Goal: Book appointment/travel/reservation

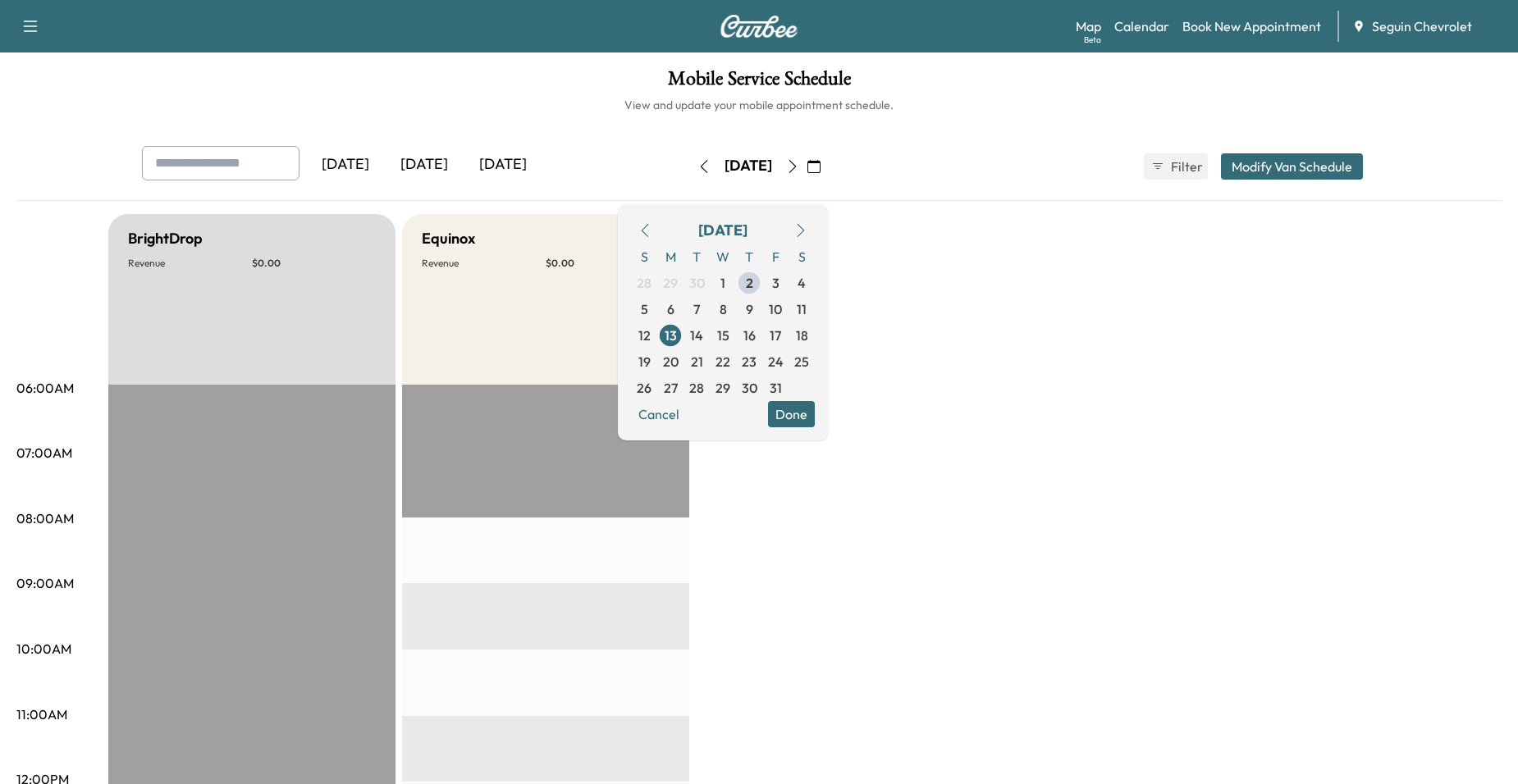
scroll to position [82, 0]
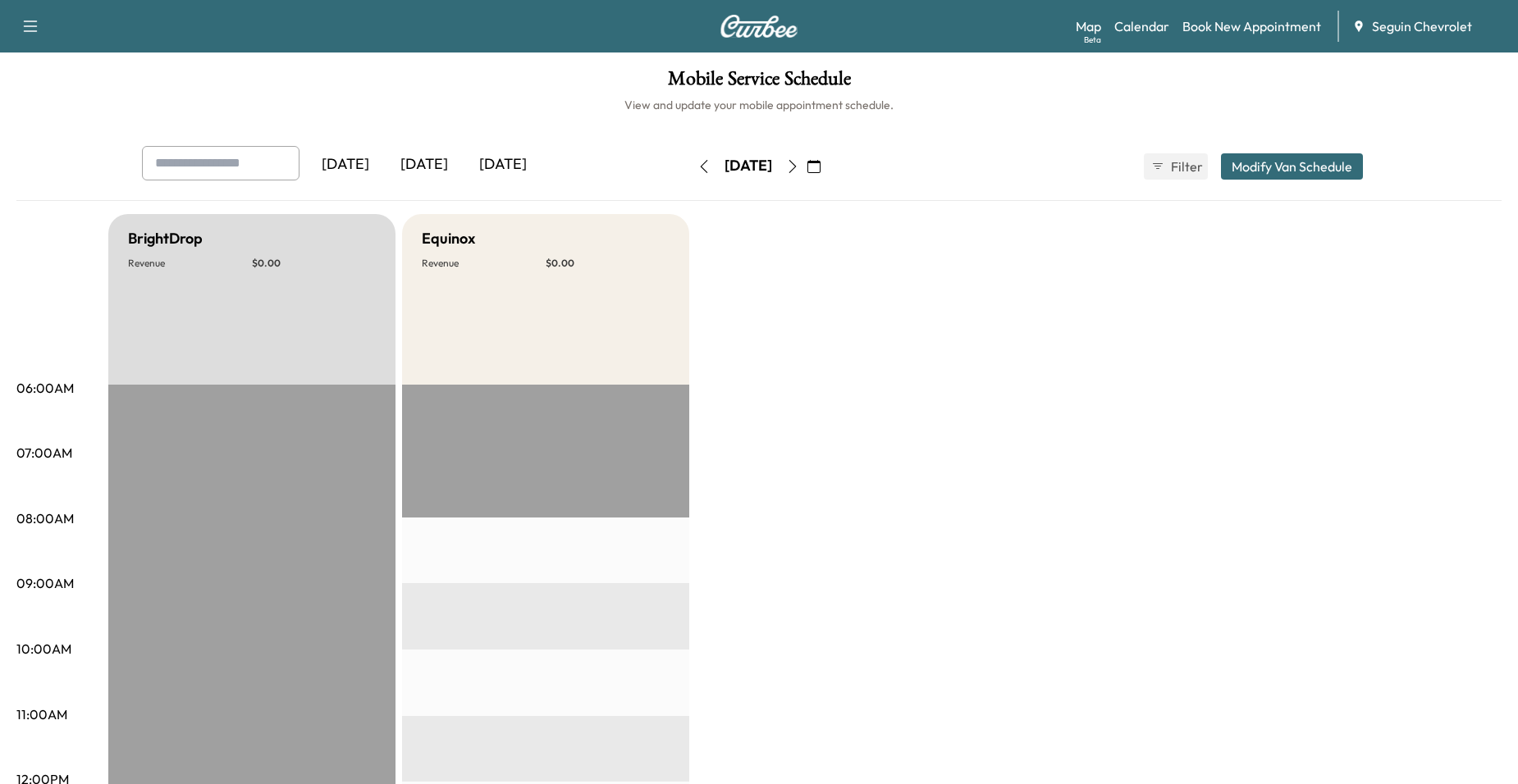
click at [828, 170] on button "button" at bounding box center [814, 167] width 28 height 26
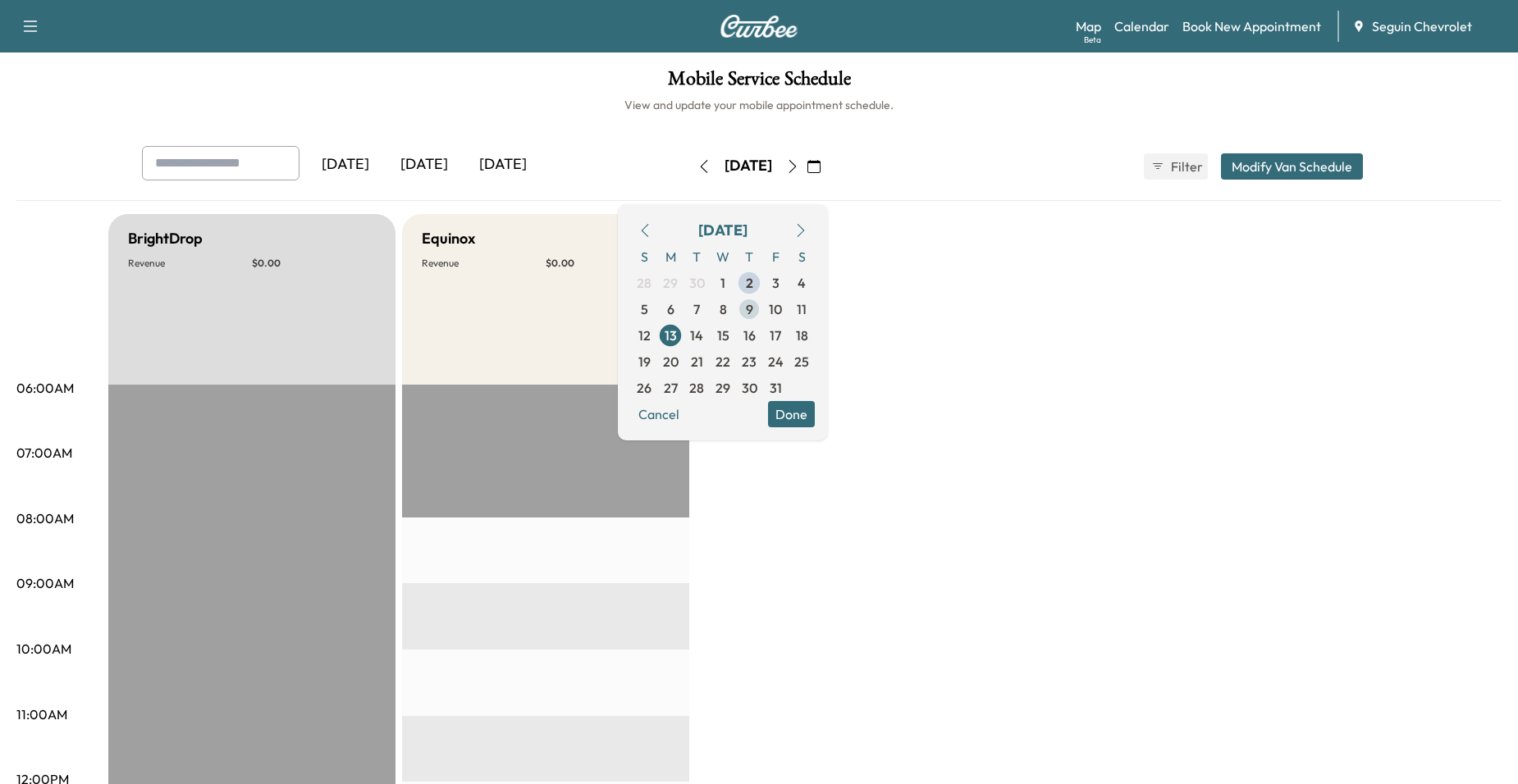
click at [762, 298] on span "9" at bounding box center [749, 309] width 26 height 26
click at [754, 289] on span "2" at bounding box center [749, 283] width 7 height 20
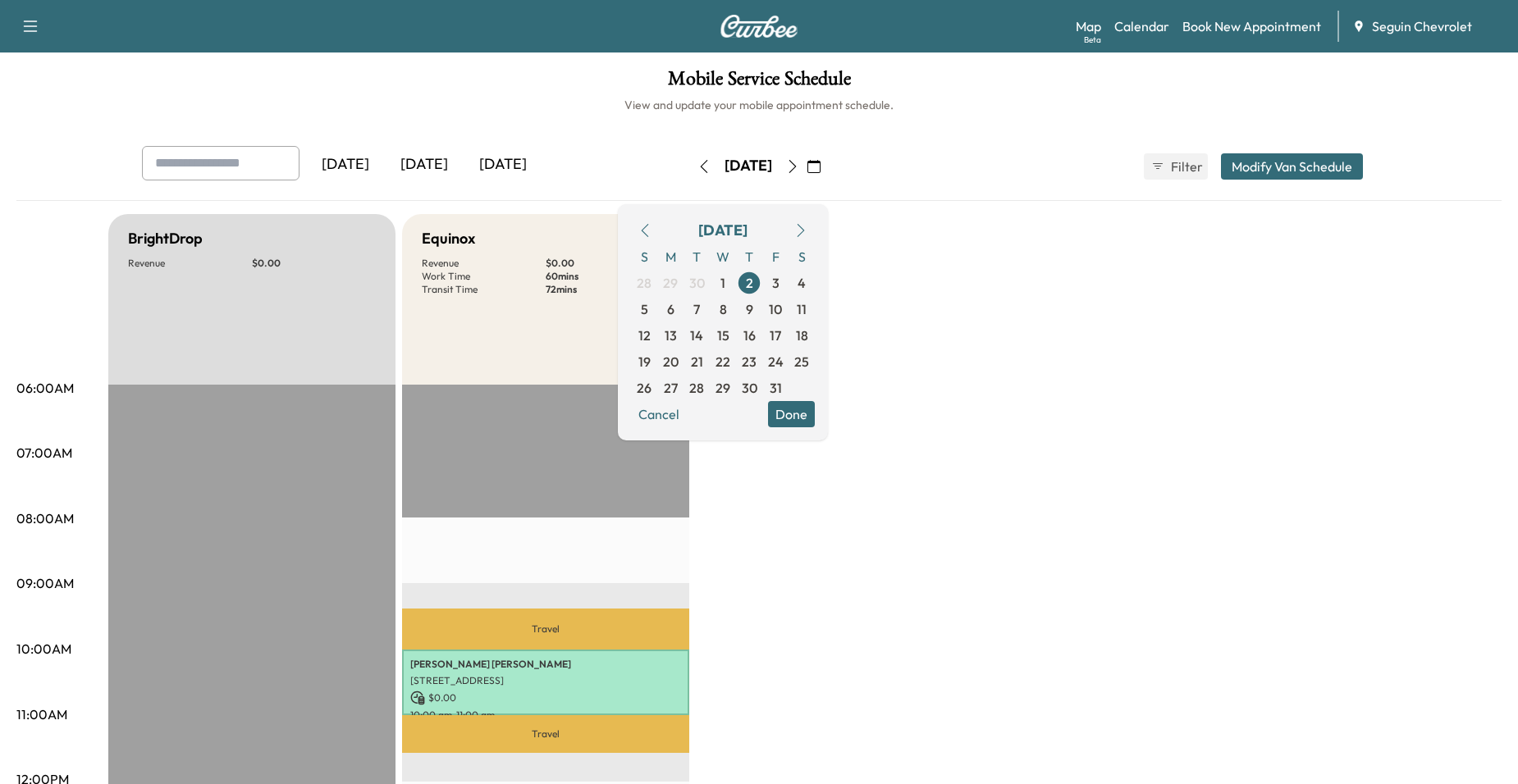
click at [815, 412] on button "Done" at bounding box center [792, 414] width 47 height 26
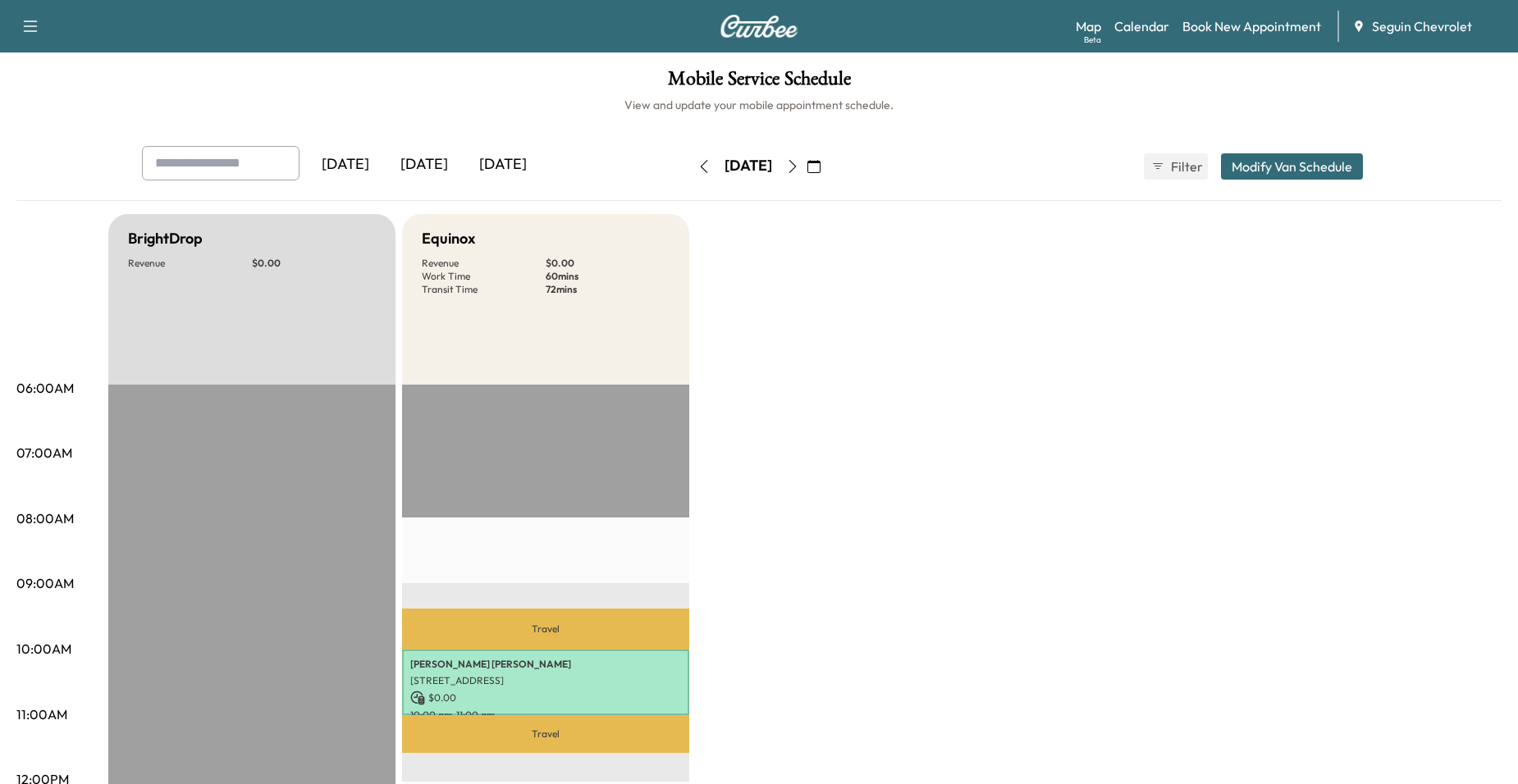
click at [828, 150] on div "Thursday, October 2 October 2025 S M T W T F S 28 29 30 1 2 3 4 5 6 7 8 9 10 11…" at bounding box center [759, 167] width 138 height 52
click at [807, 155] on button "button" at bounding box center [793, 167] width 28 height 26
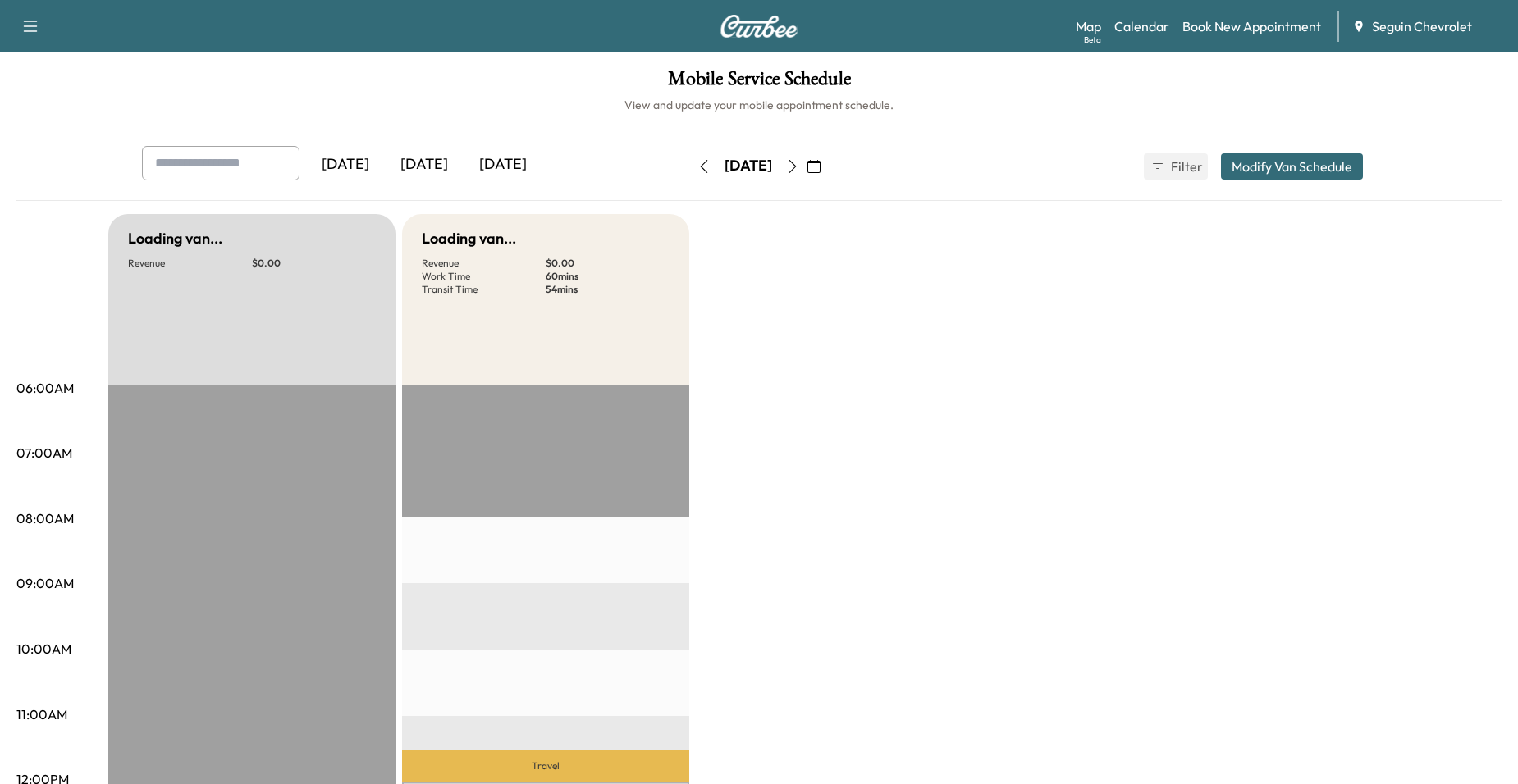
click at [807, 157] on button "button" at bounding box center [793, 167] width 28 height 26
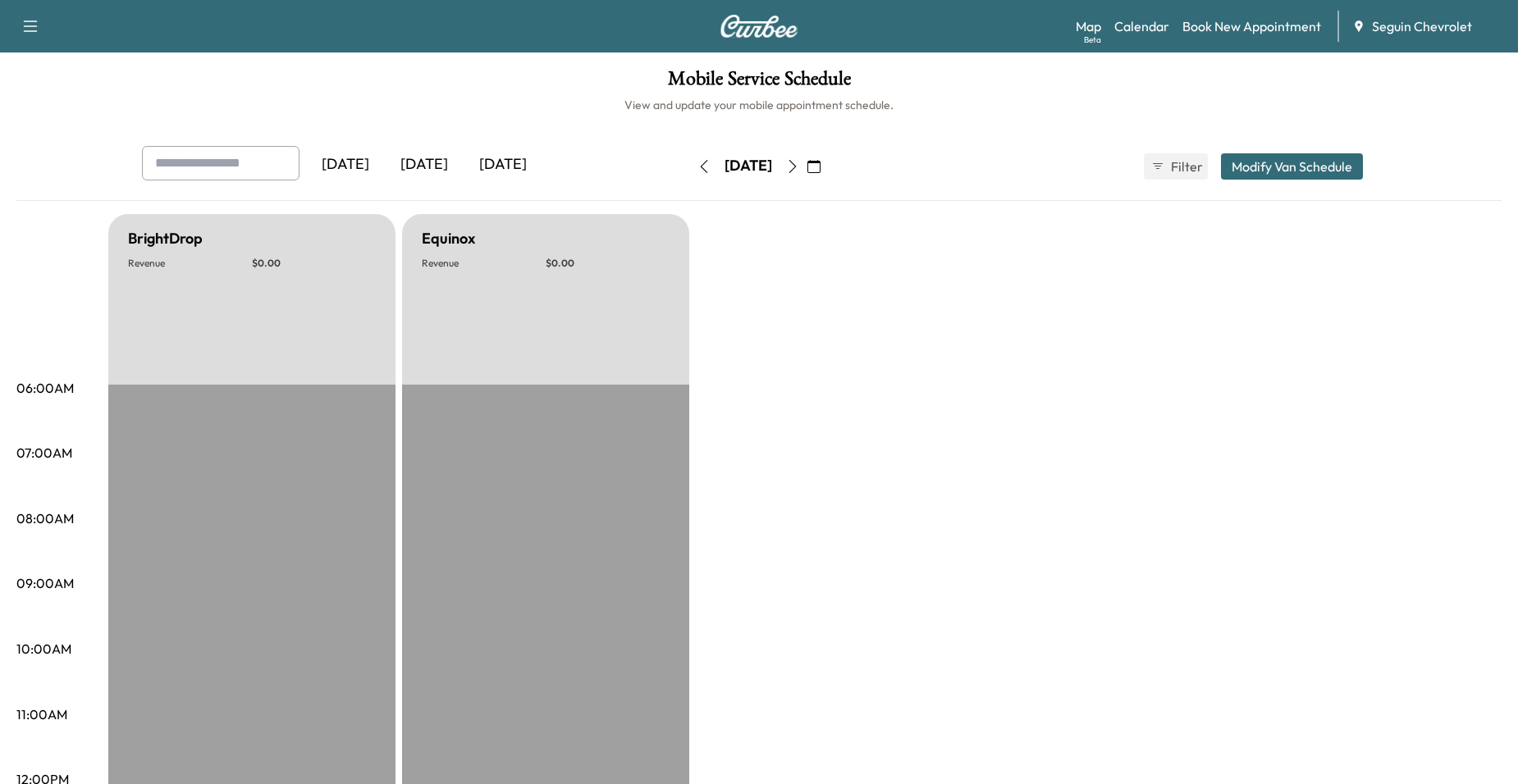
click at [698, 162] on icon "button" at bounding box center [704, 166] width 13 height 13
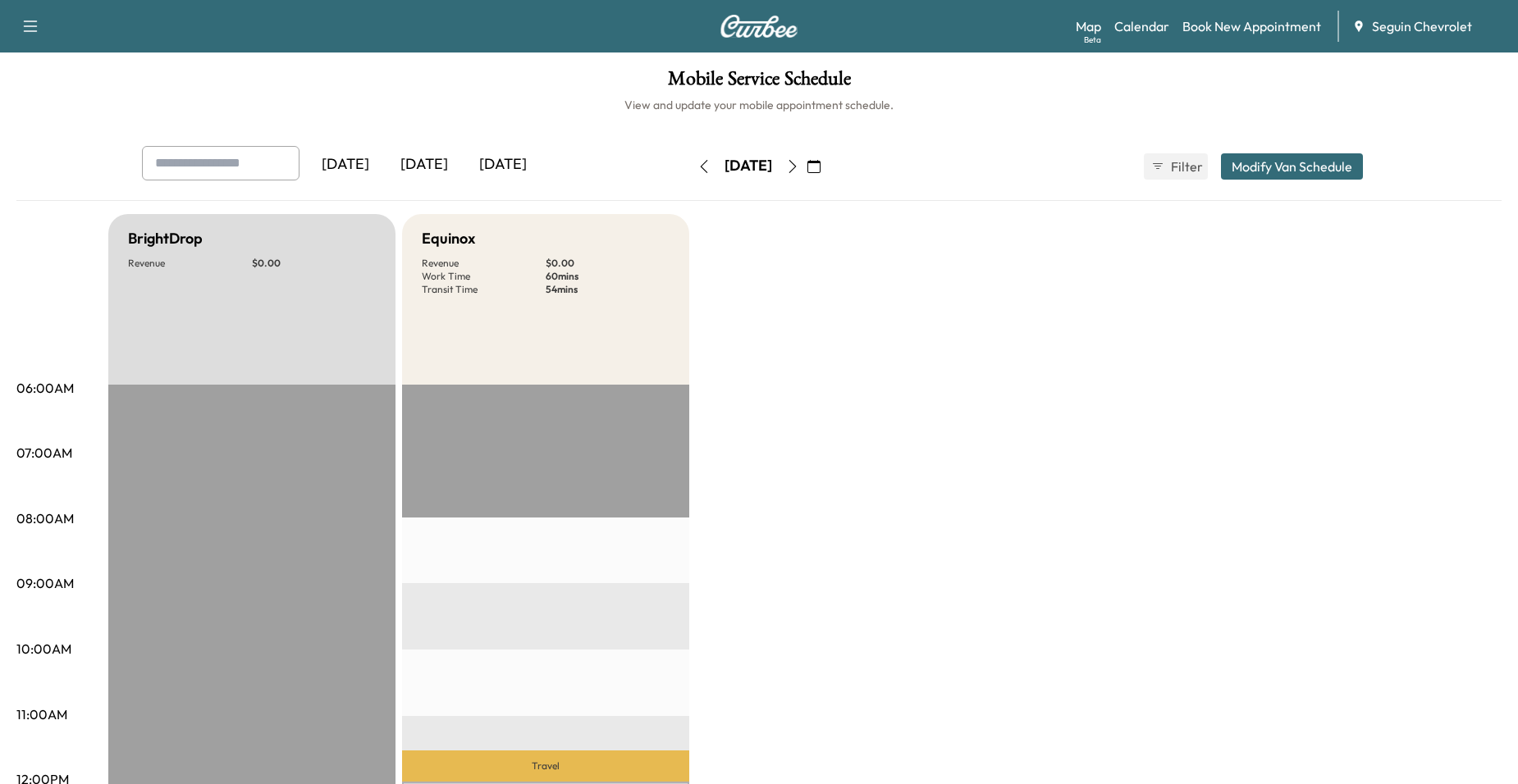
click at [828, 159] on button "button" at bounding box center [814, 167] width 28 height 26
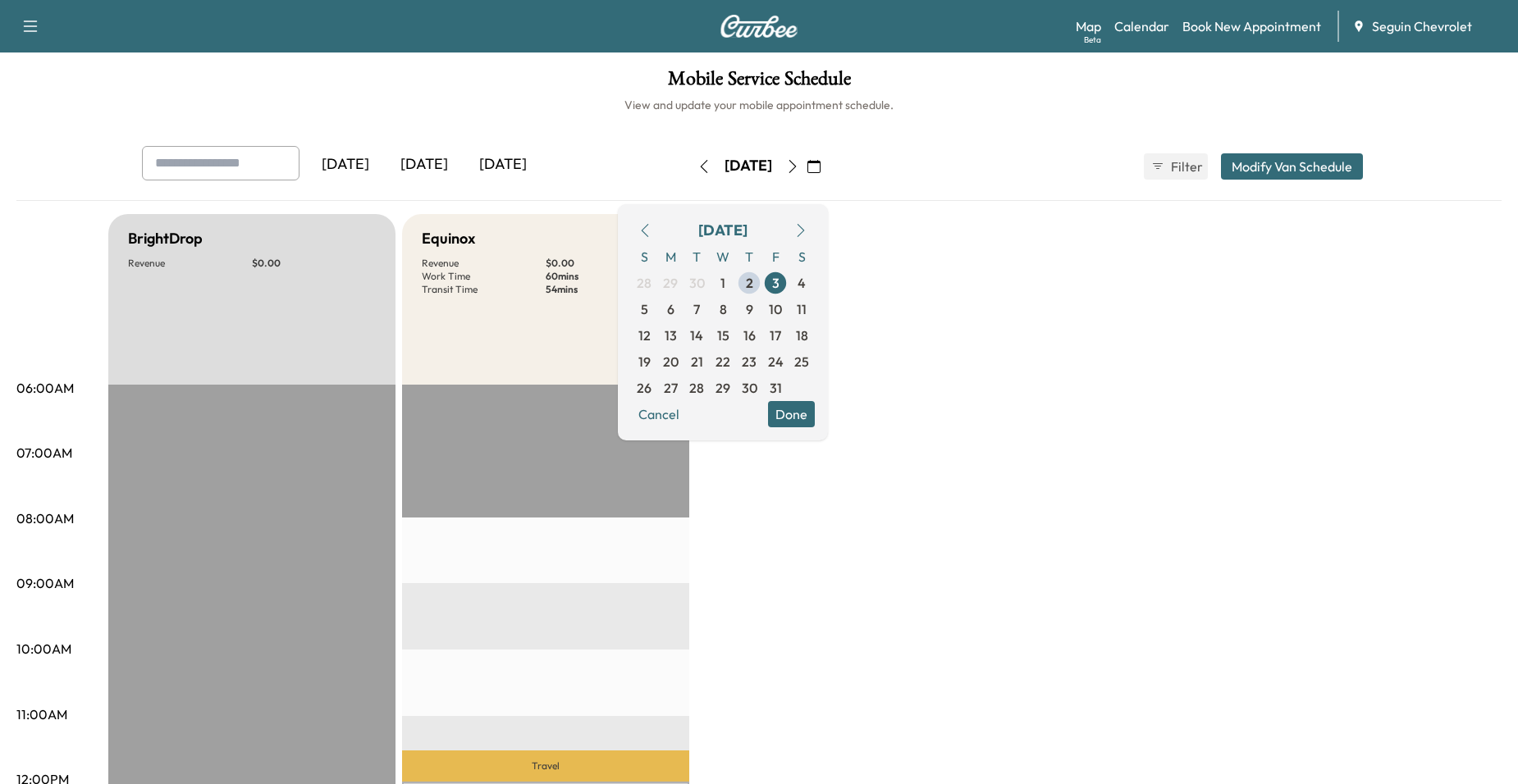
click at [799, 164] on icon "button" at bounding box center [792, 166] width 13 height 13
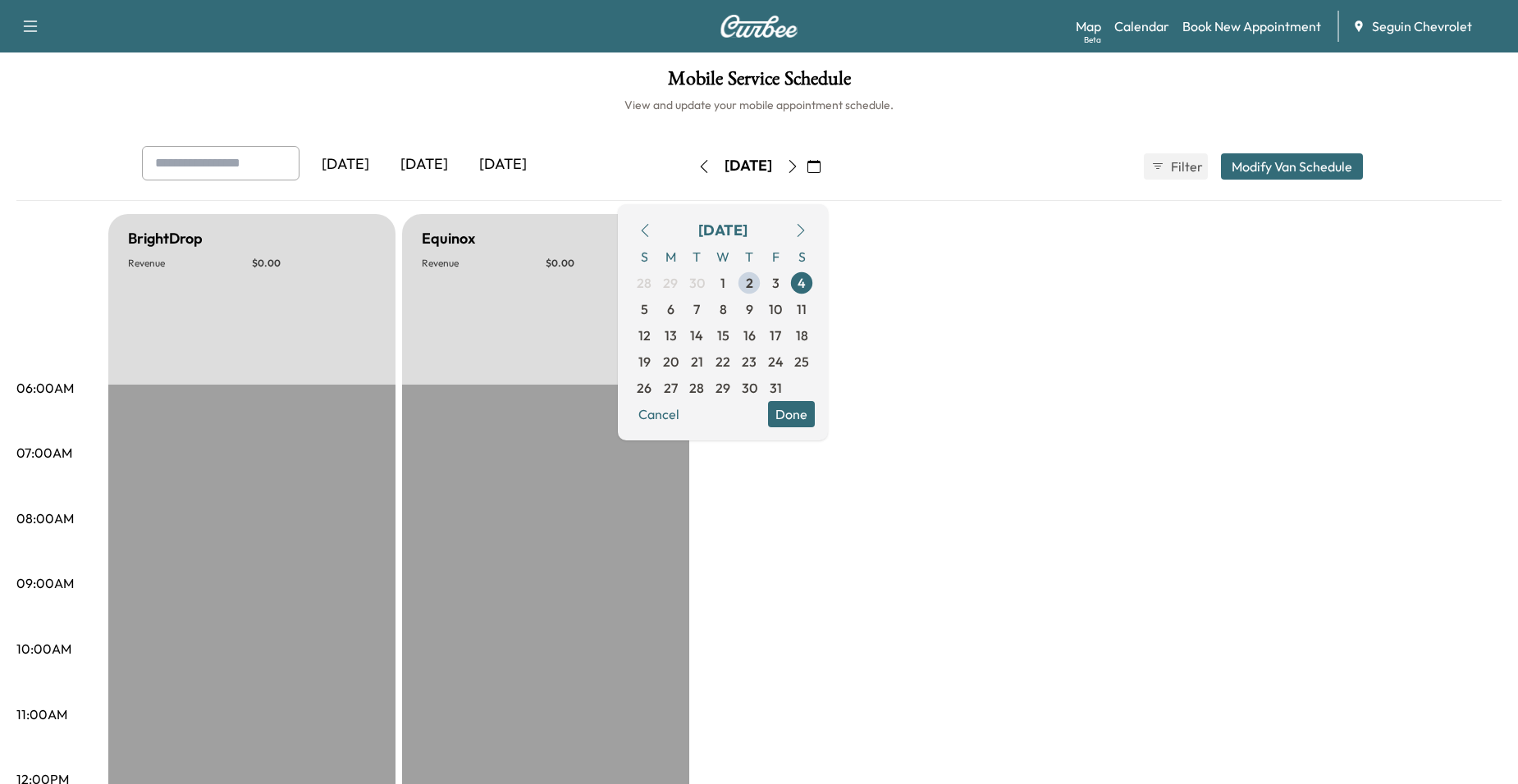
click at [807, 164] on button "button" at bounding box center [793, 167] width 28 height 26
click at [799, 164] on icon "button" at bounding box center [792, 166] width 13 height 13
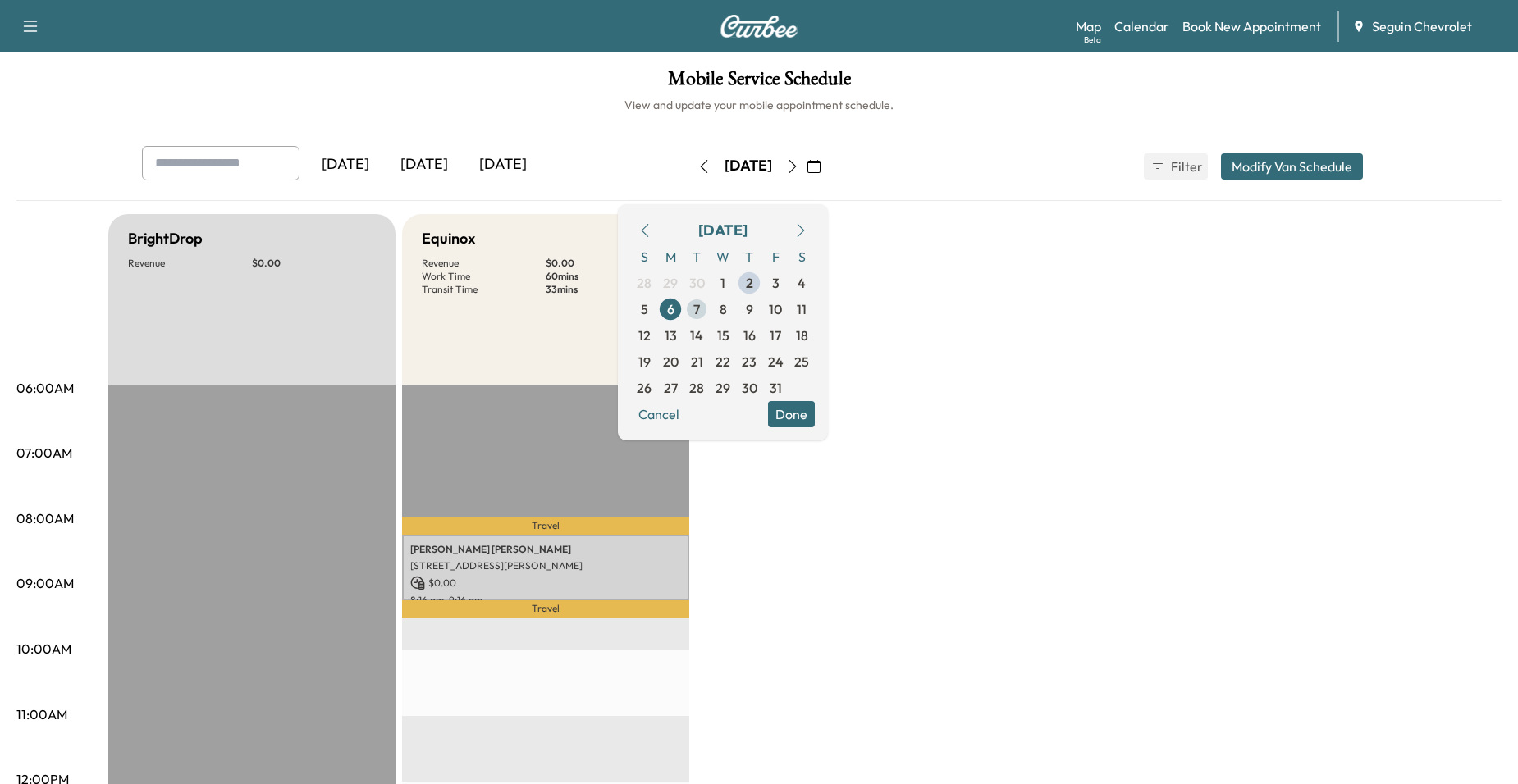
click at [710, 311] on span "7" at bounding box center [697, 309] width 26 height 26
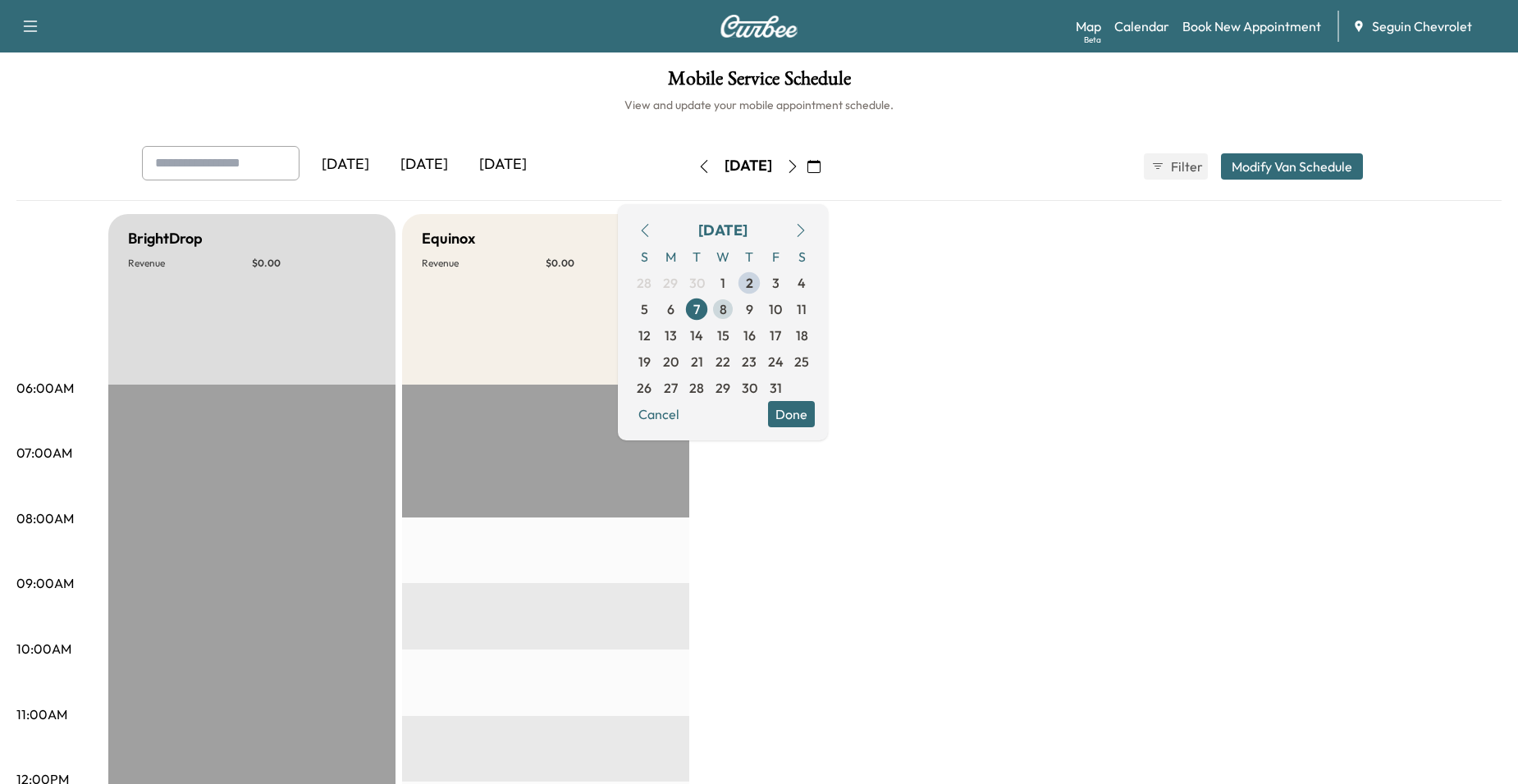
click at [728, 312] on span "8" at bounding box center [723, 309] width 7 height 20
click at [754, 313] on span "9" at bounding box center [749, 309] width 7 height 20
click at [789, 313] on span "10" at bounding box center [776, 309] width 26 height 26
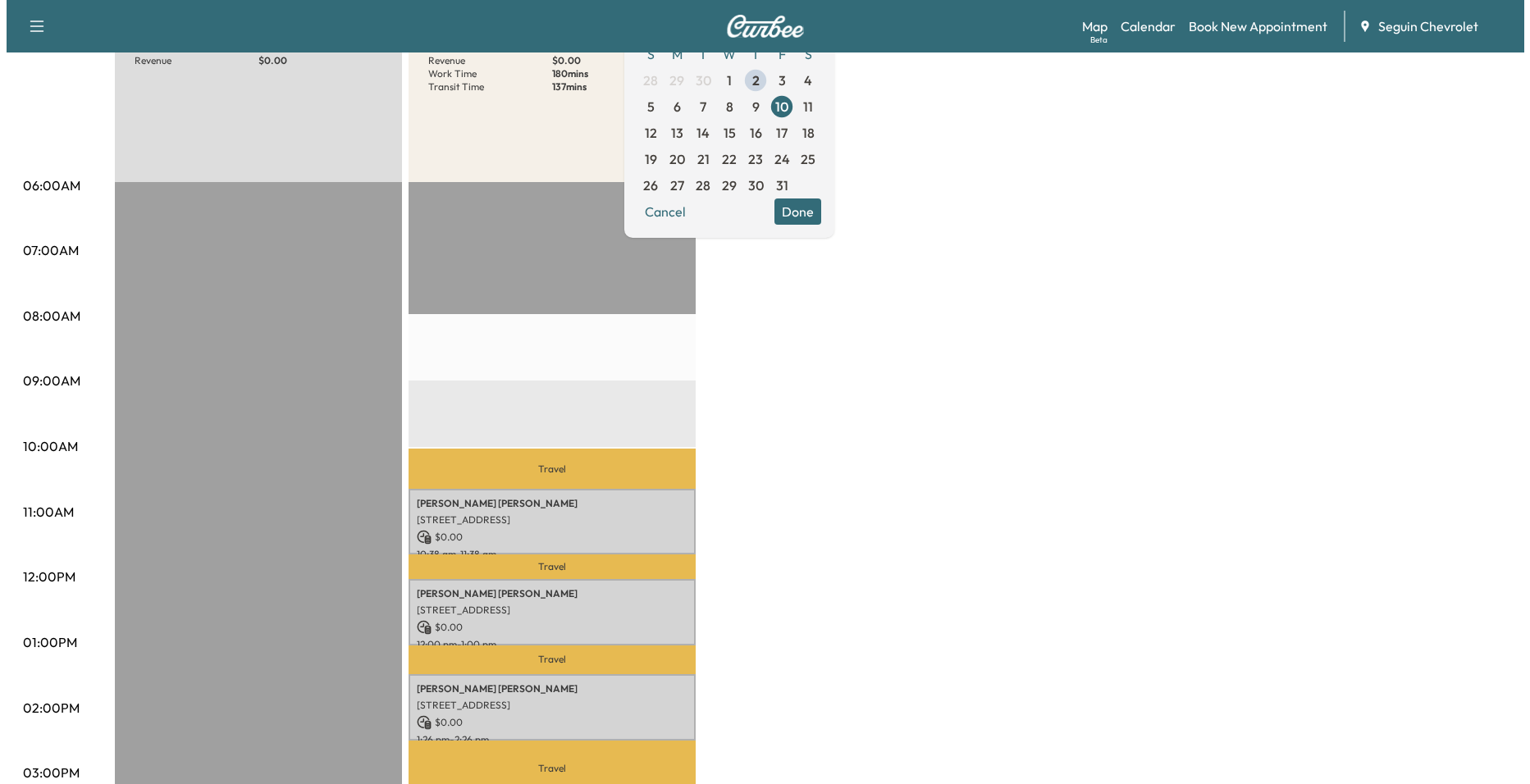
scroll to position [246, 0]
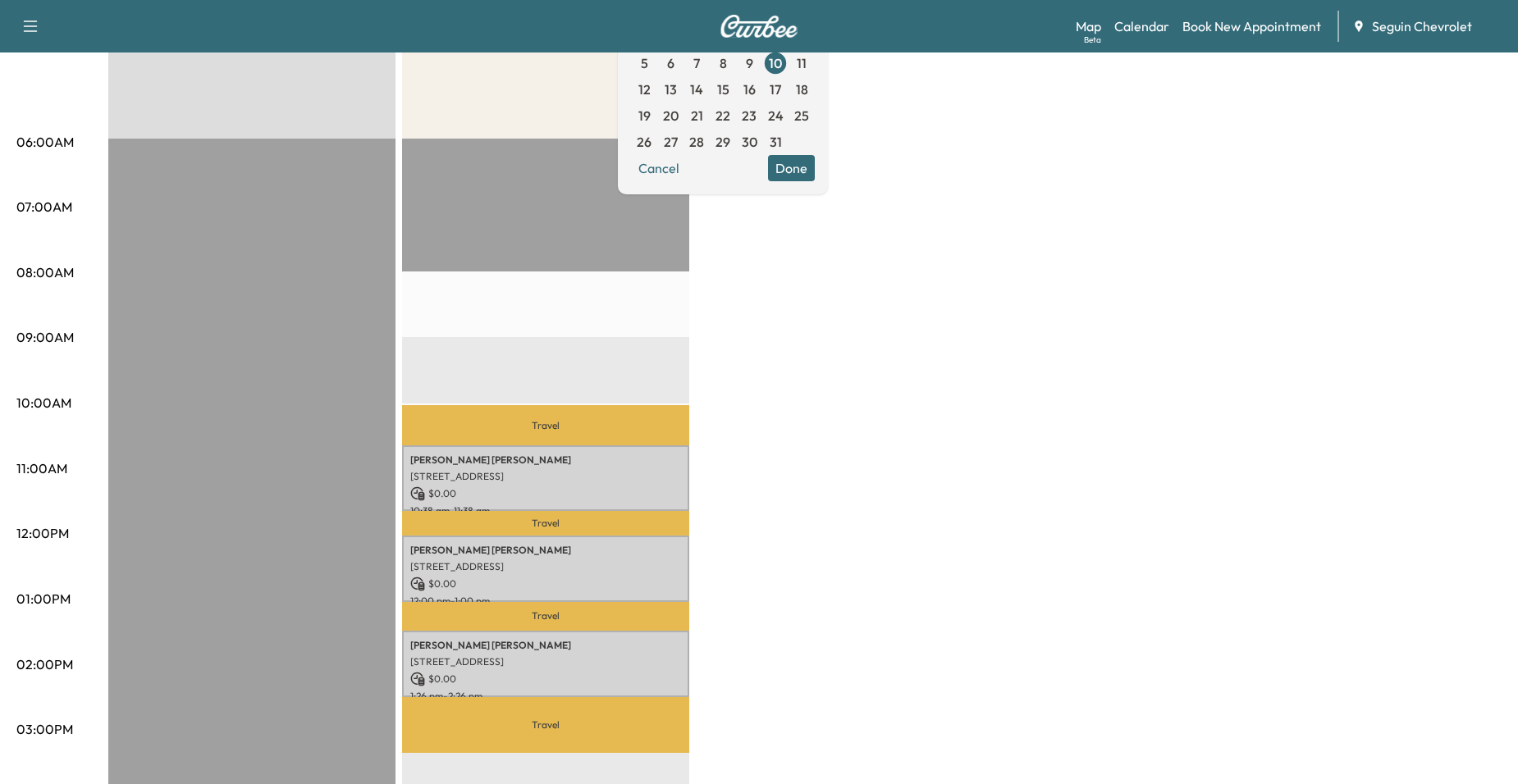
click at [575, 387] on div "Travel Hazel Mack 120 Foxglove Pass, Cibolo, TX 78108, United States of America…" at bounding box center [545, 669] width 287 height 1060
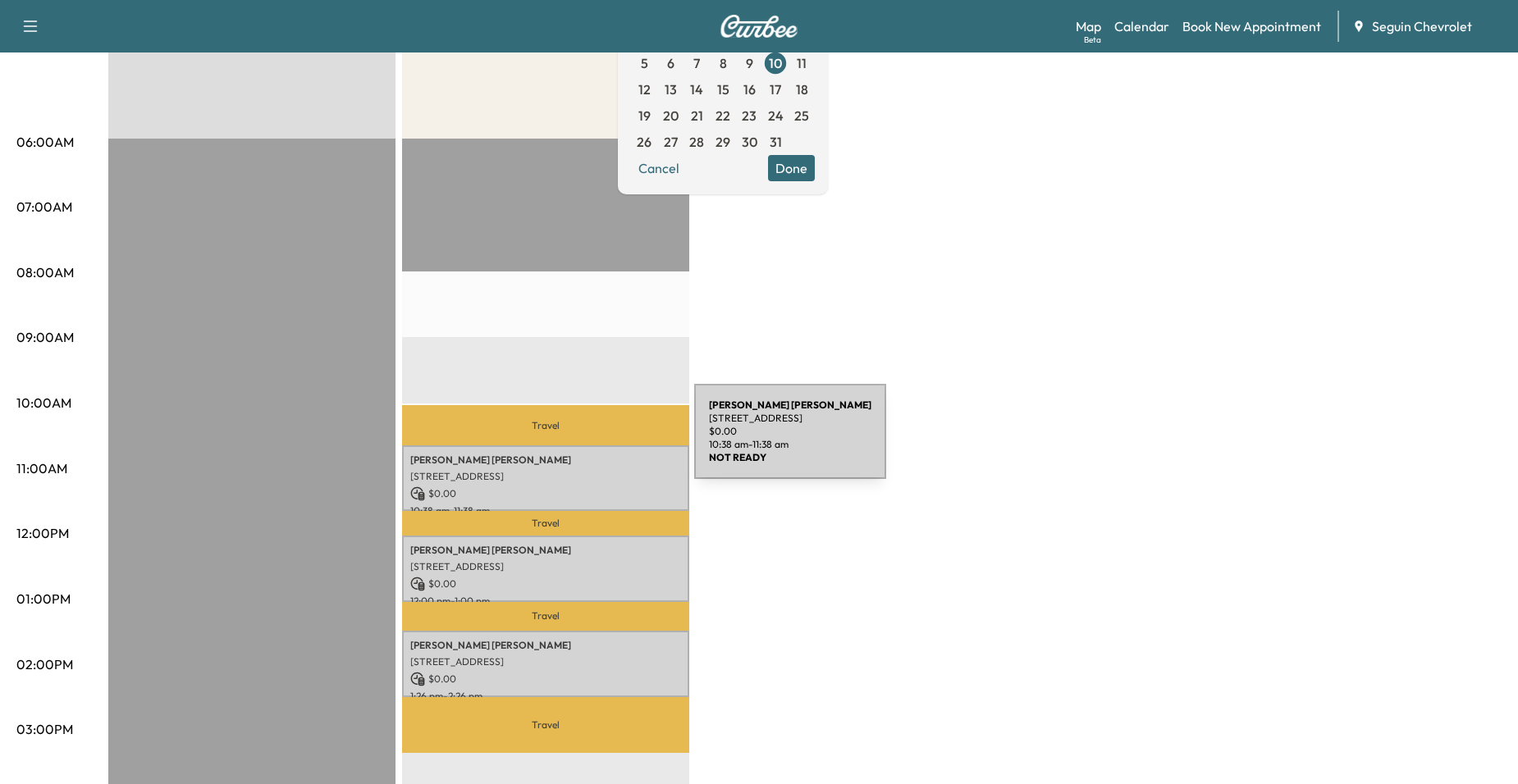
click at [571, 445] on div "Hazel Mack 120 Foxglove Pass, Cibolo, TX 78108, United States of America $ 0.00…" at bounding box center [545, 478] width 287 height 66
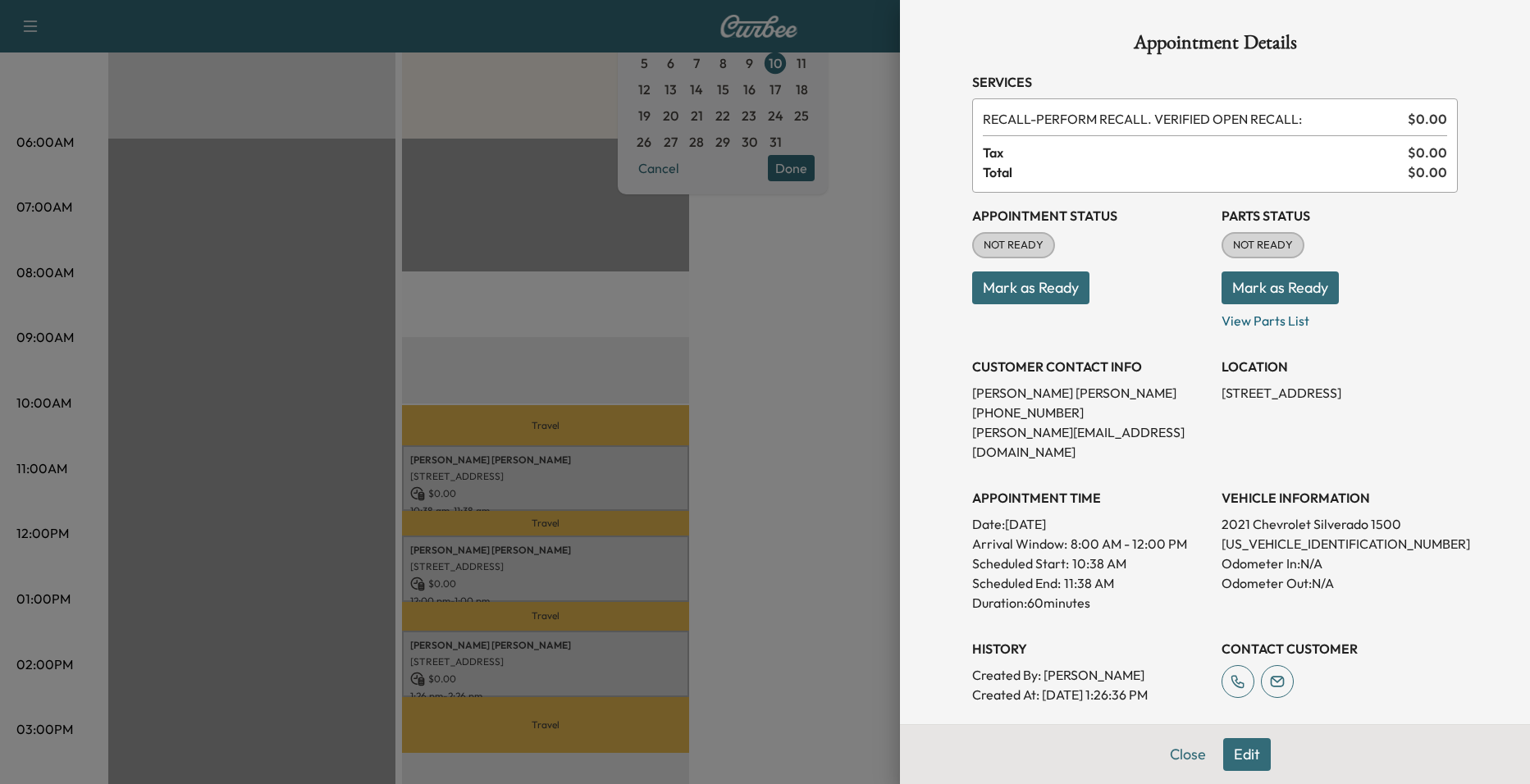
click at [580, 533] on div at bounding box center [765, 392] width 1530 height 784
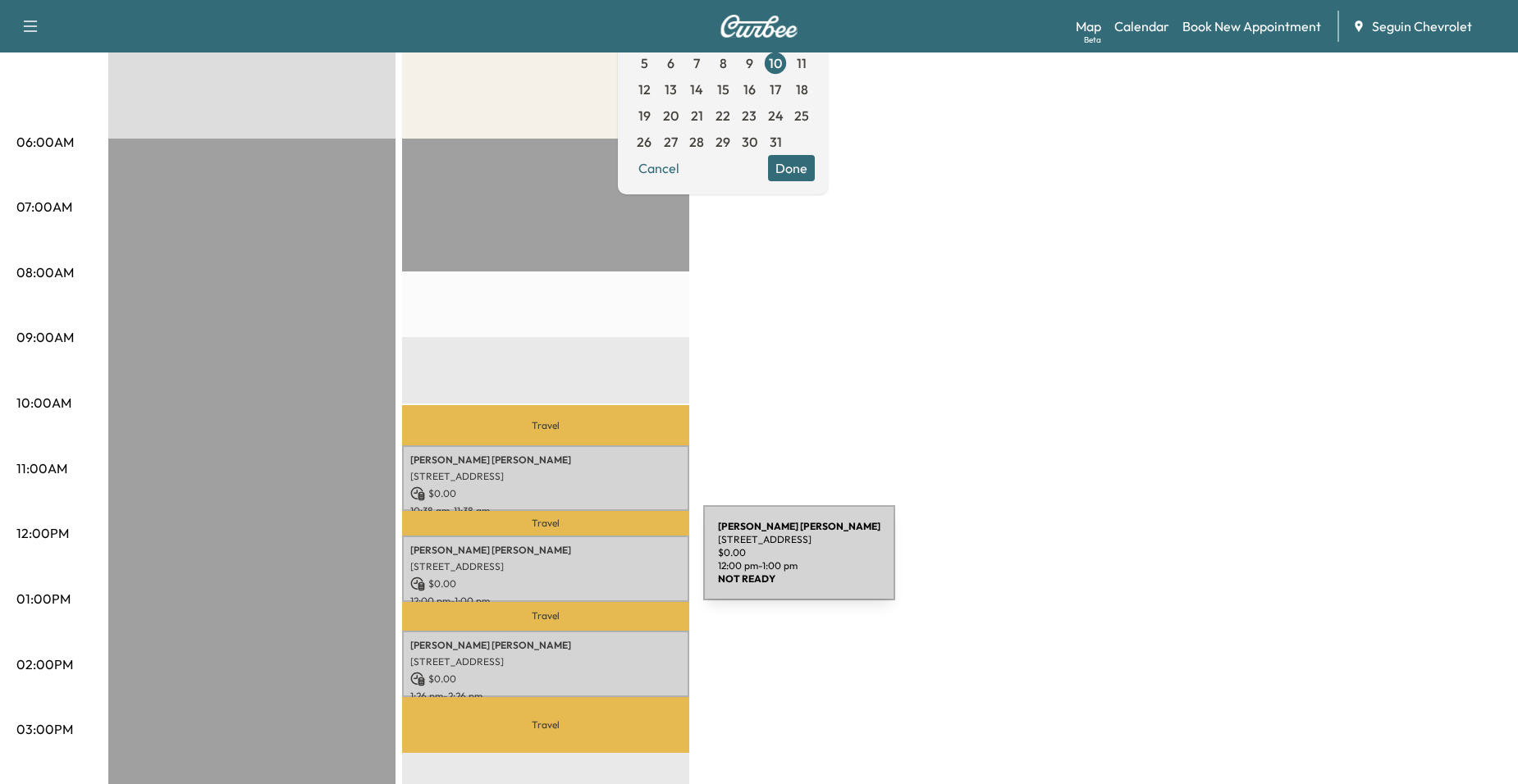
click at [580, 563] on p "14301 PEMBRIDGE DR, SAN ANTONIO, TX 78247, US" at bounding box center [546, 567] width 271 height 13
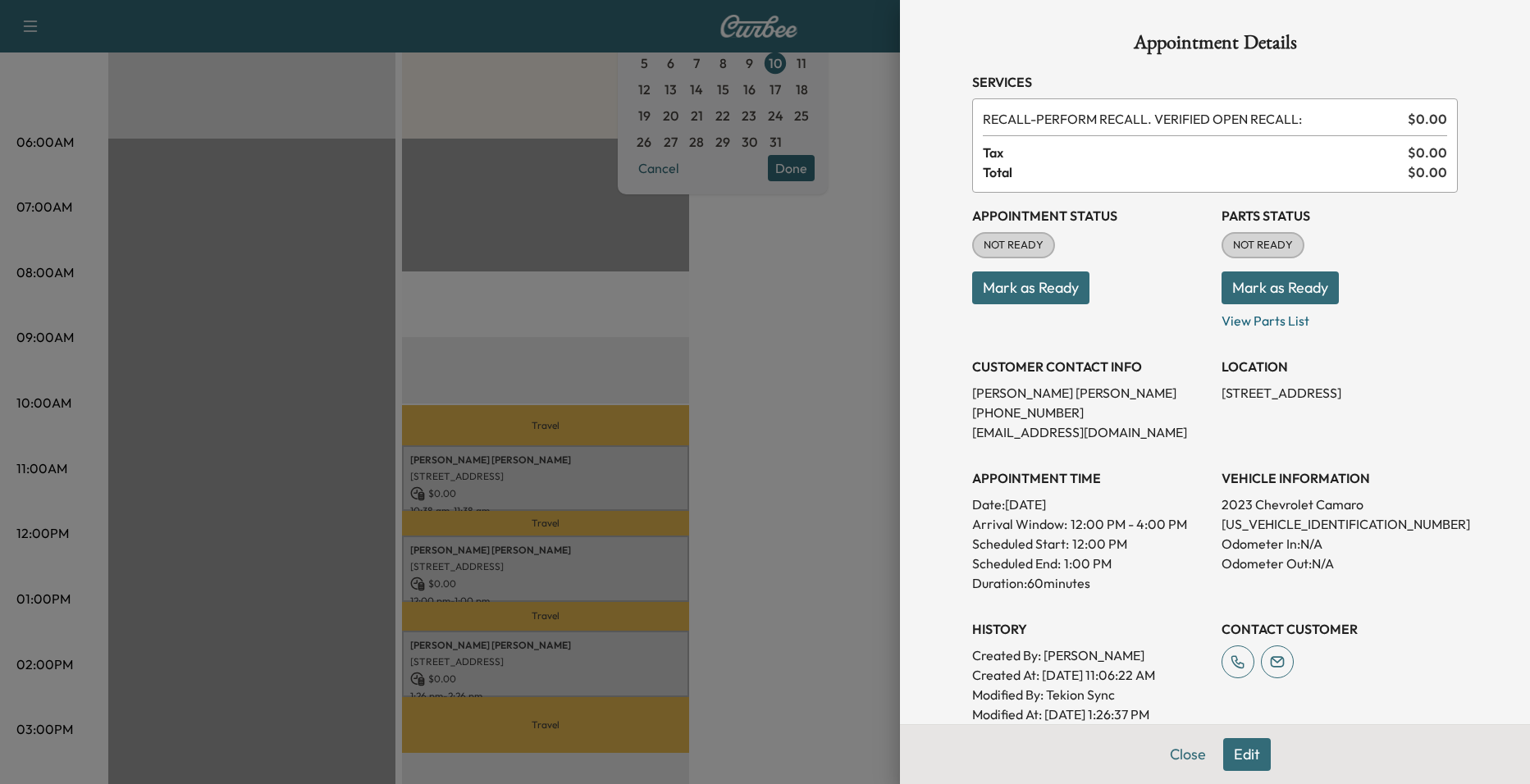
scroll to position [328, 0]
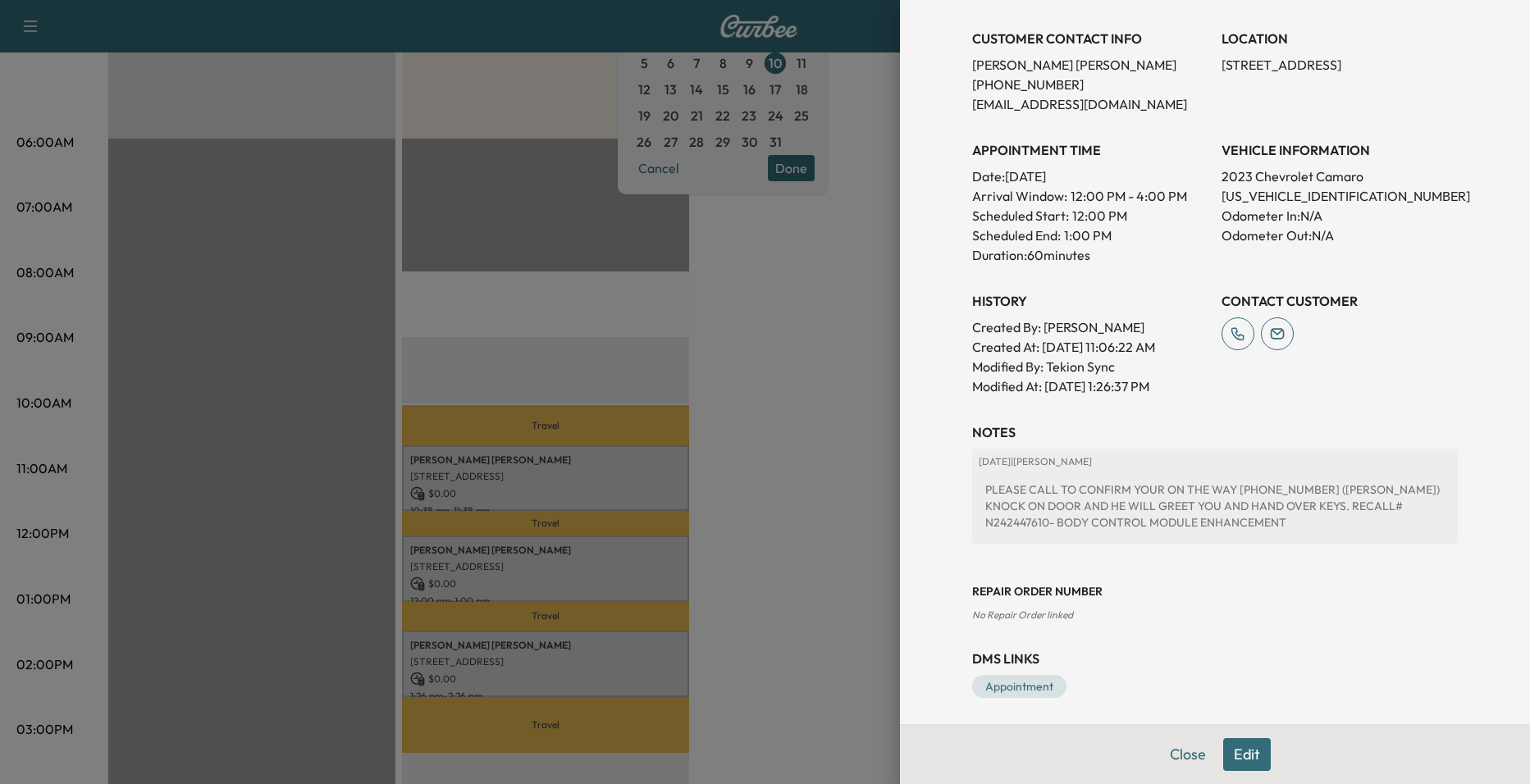
drag, startPoint x: 844, startPoint y: 510, endPoint x: 802, endPoint y: 510, distance: 42.0
click at [831, 510] on div at bounding box center [765, 392] width 1530 height 784
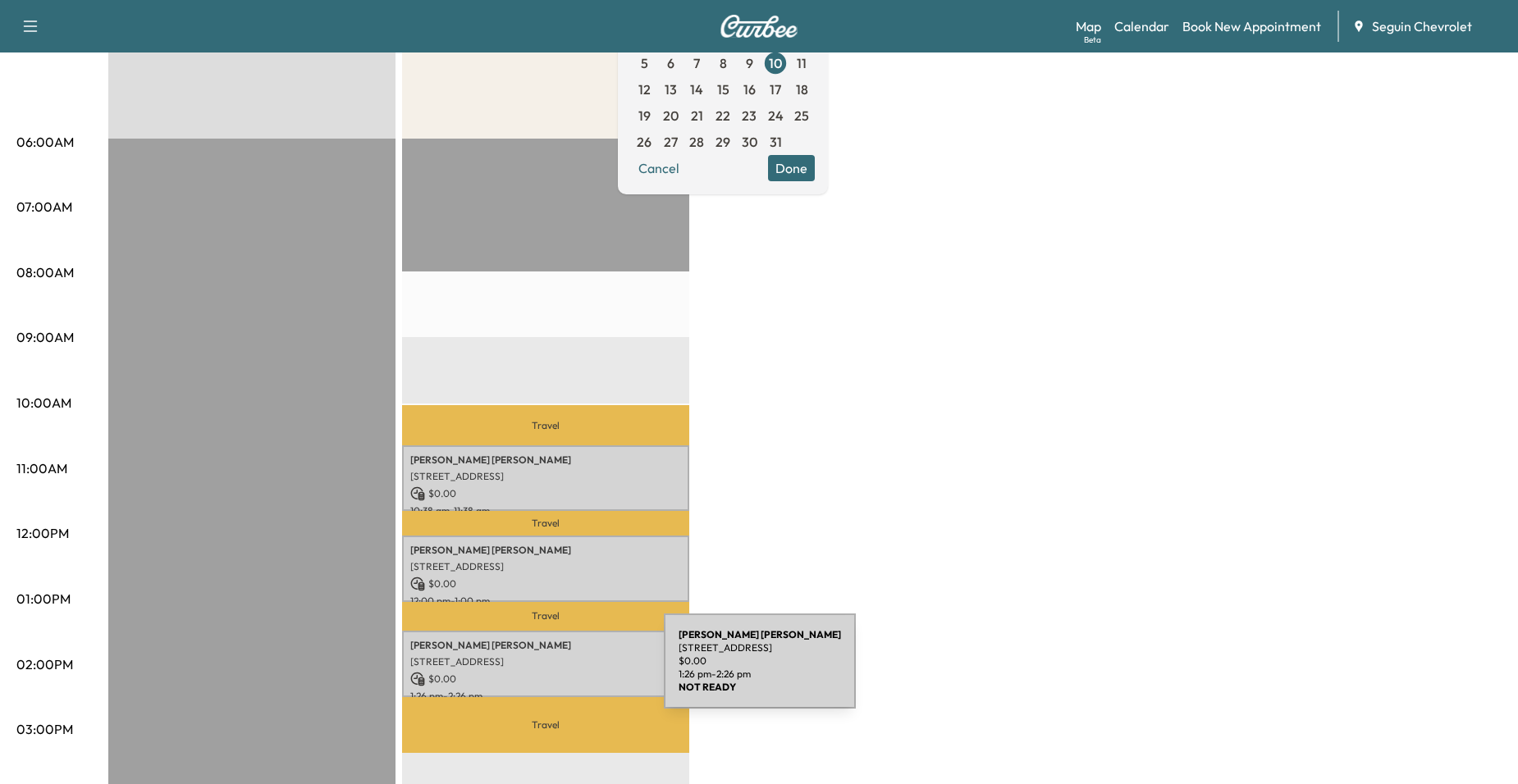
click at [541, 672] on p "$ 0.00" at bounding box center [546, 679] width 271 height 15
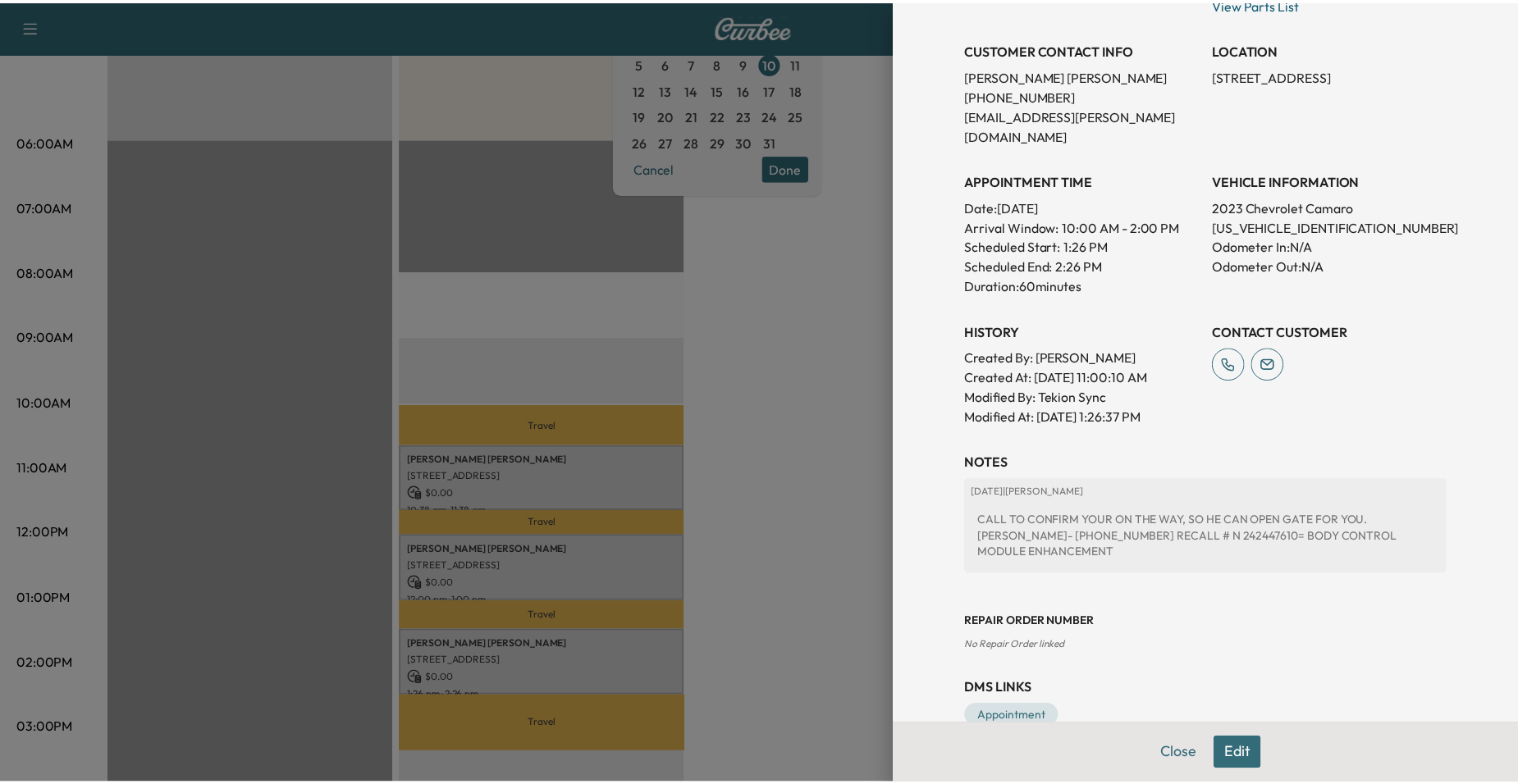
scroll to position [319, 0]
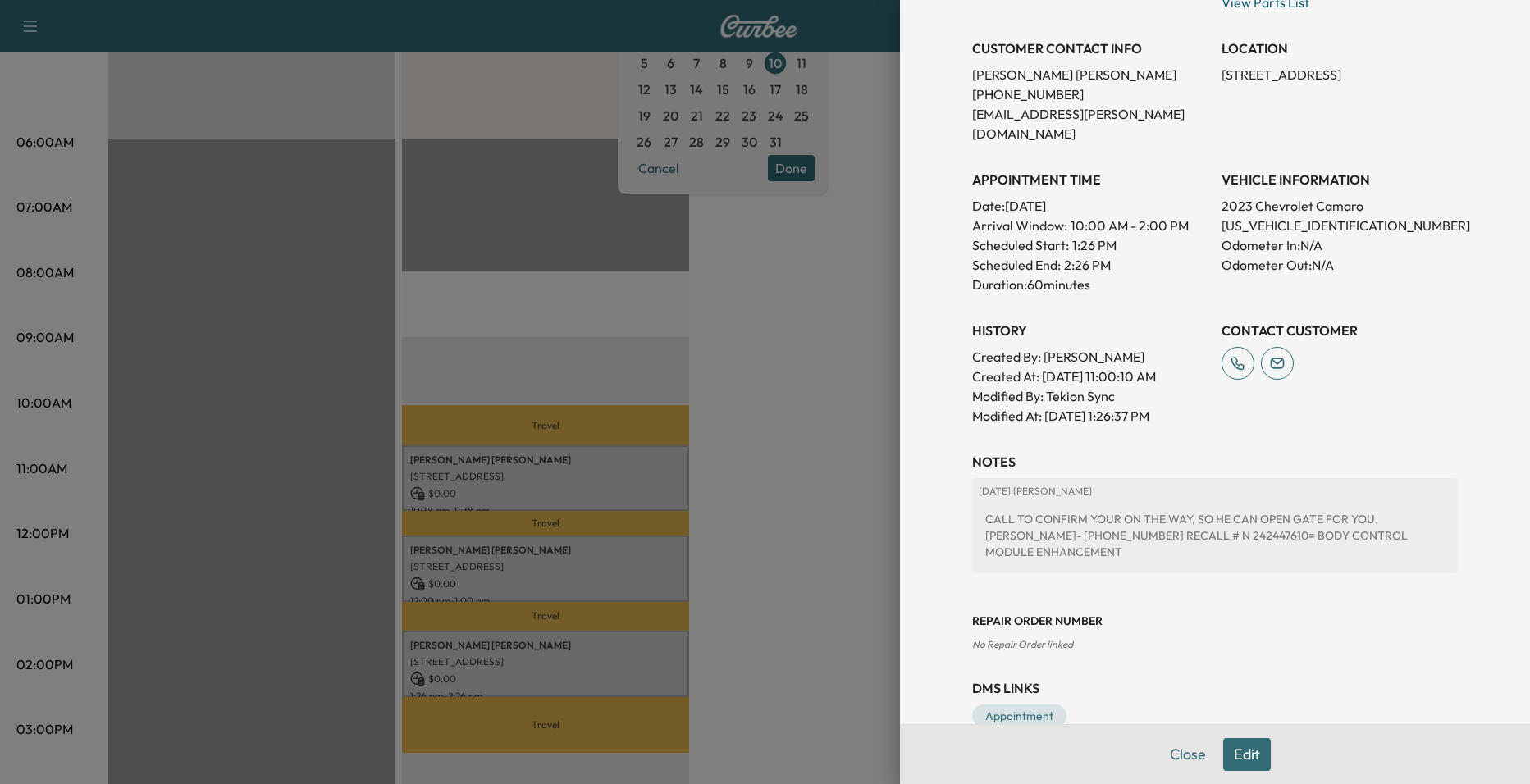
click at [858, 514] on div at bounding box center [765, 392] width 1530 height 784
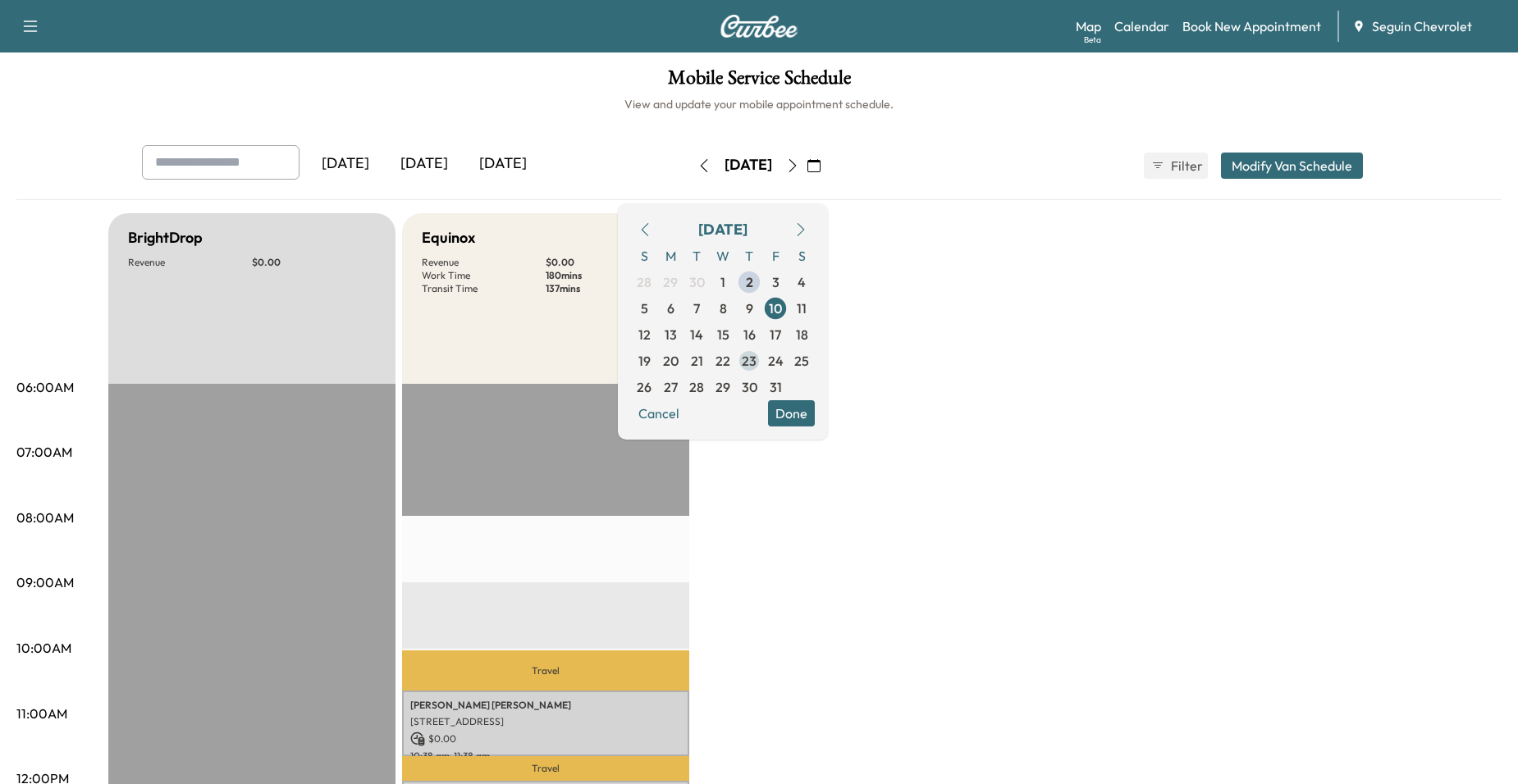
scroll to position [0, 0]
click at [677, 332] on span "13" at bounding box center [671, 335] width 12 height 20
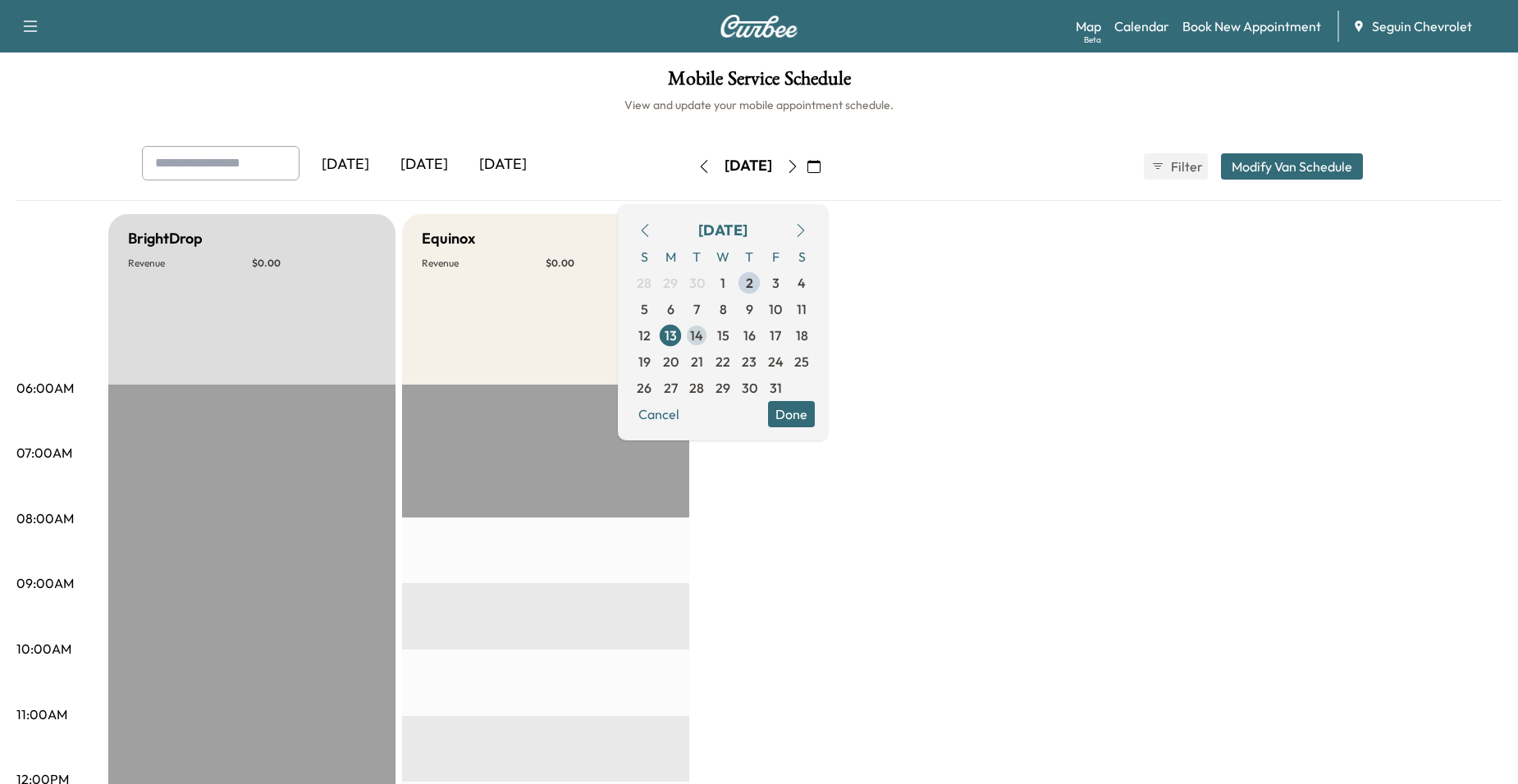
click at [703, 340] on span "14" at bounding box center [696, 335] width 13 height 20
click at [729, 339] on span "15" at bounding box center [723, 335] width 12 height 20
click at [756, 340] on span "16" at bounding box center [749, 335] width 12 height 20
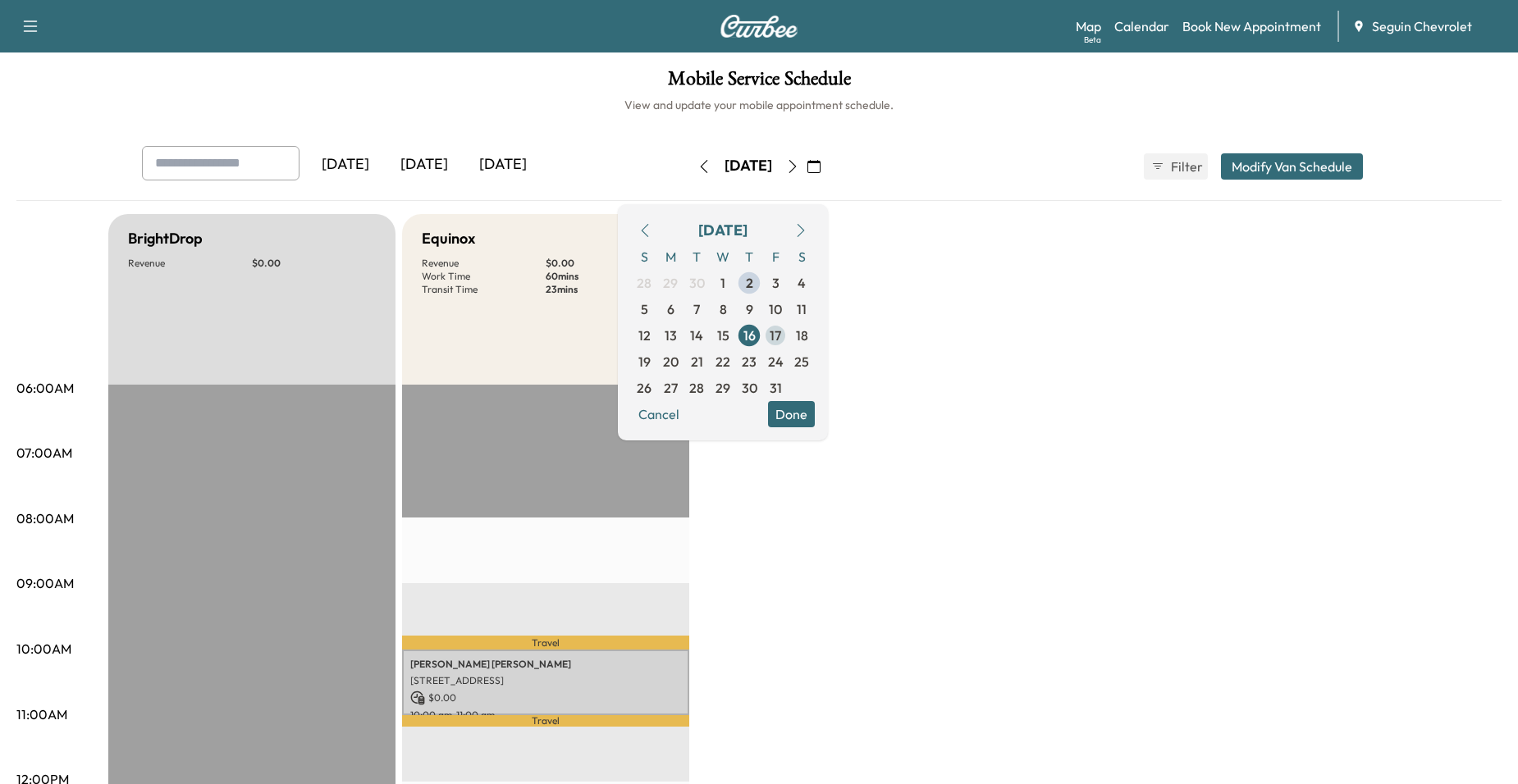
click at [782, 337] on span "17" at bounding box center [775, 335] width 11 height 20
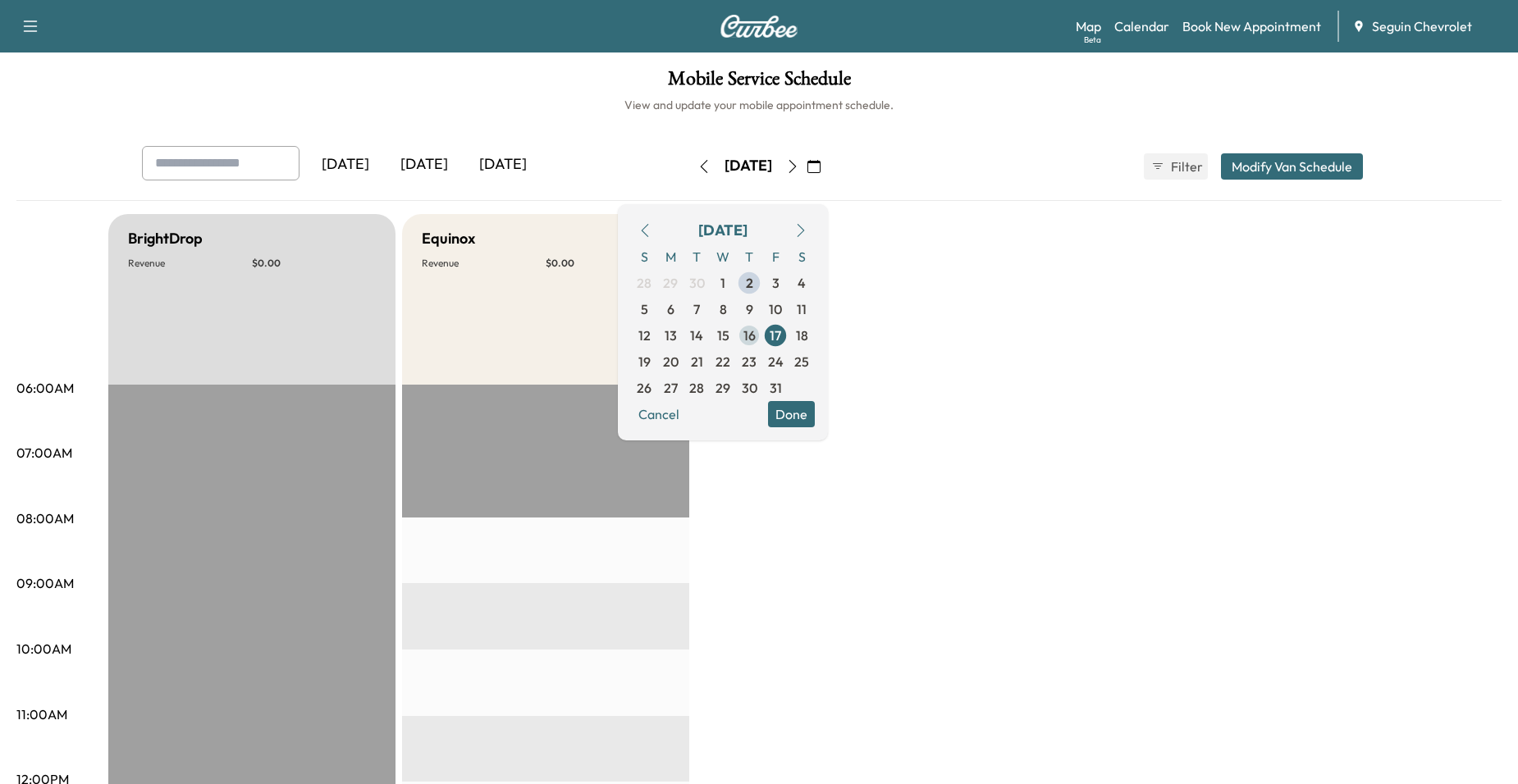
click at [762, 336] on span "16" at bounding box center [749, 335] width 26 height 26
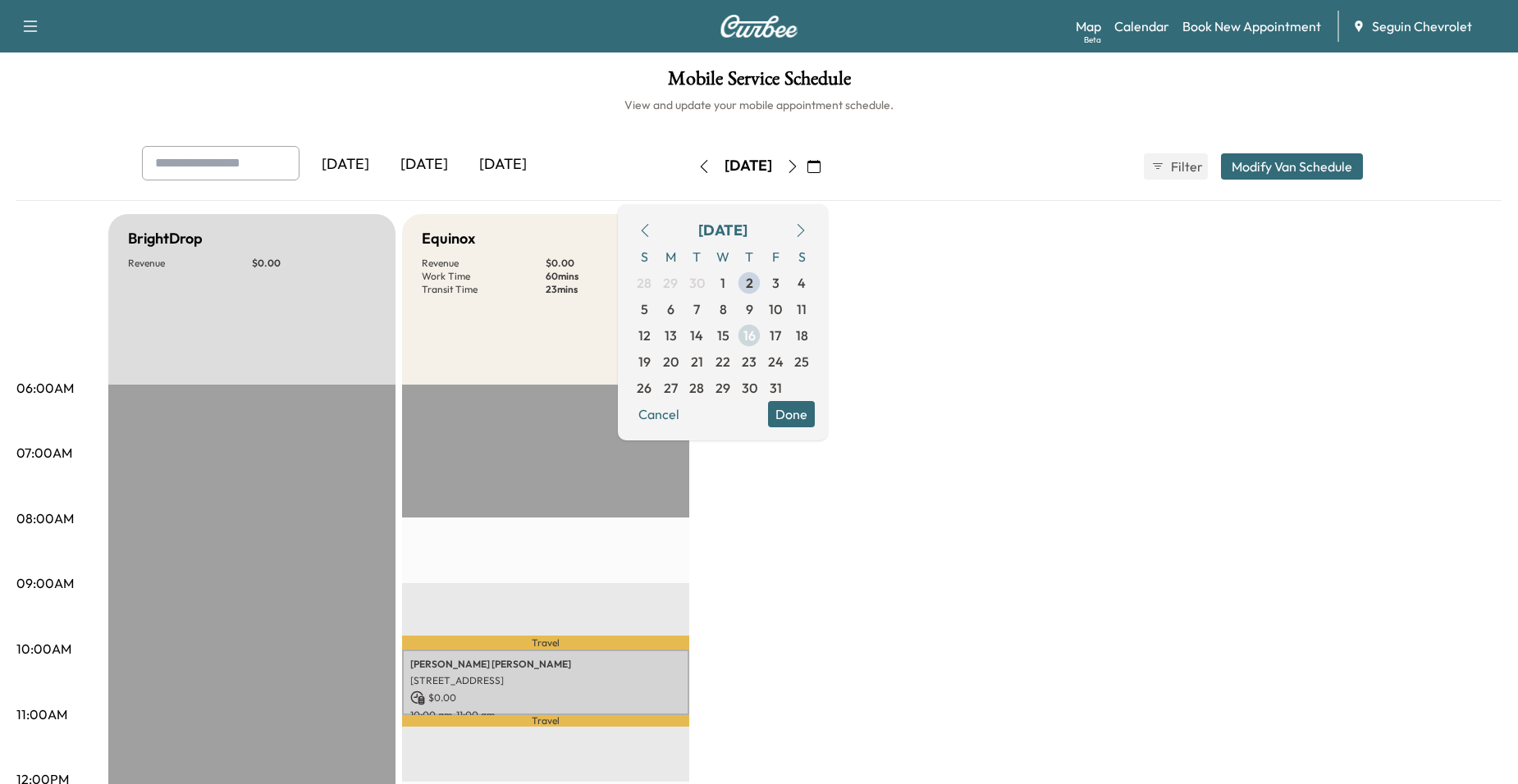
drag, startPoint x: 799, startPoint y: 336, endPoint x: 808, endPoint y: 337, distance: 9.1
click at [756, 336] on span "16" at bounding box center [749, 335] width 12 height 20
click at [789, 337] on span "17" at bounding box center [776, 335] width 26 height 26
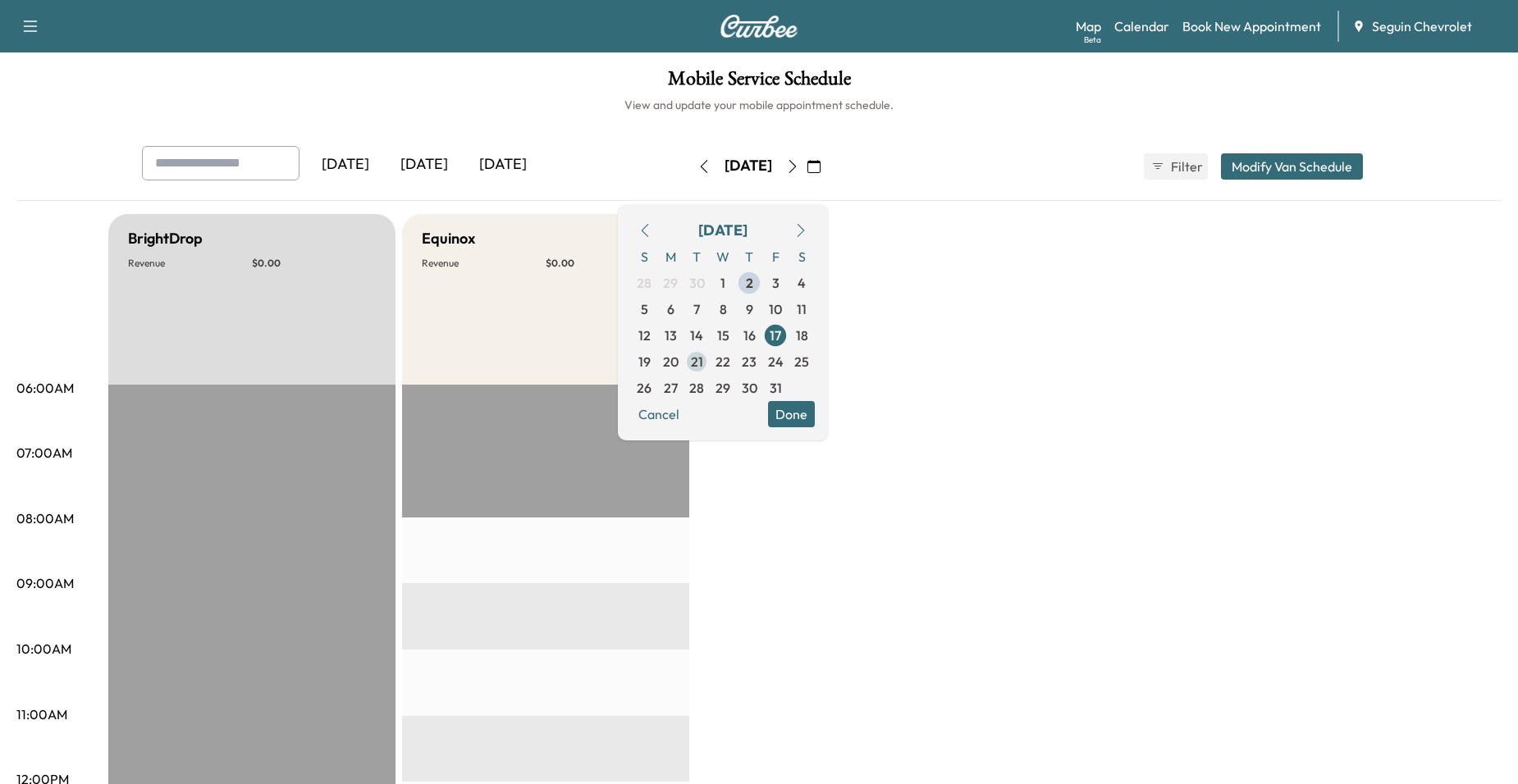
click at [710, 356] on span "21" at bounding box center [697, 361] width 26 height 26
click at [679, 361] on span "20" at bounding box center [671, 361] width 16 height 20
click at [736, 362] on span "22" at bounding box center [723, 361] width 26 height 26
click at [756, 363] on span "23" at bounding box center [749, 361] width 15 height 20
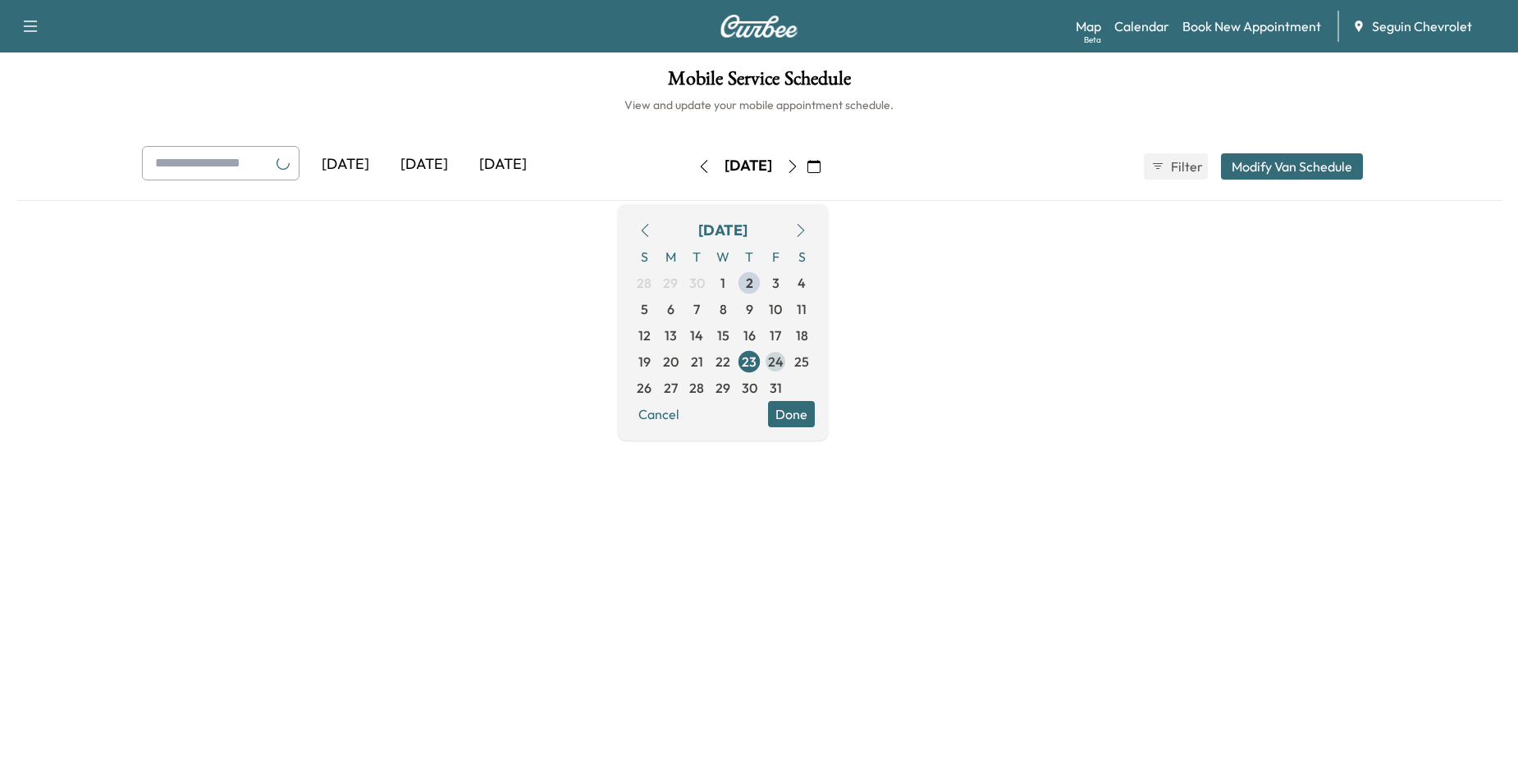
click at [783, 363] on span "24" at bounding box center [776, 361] width 16 height 20
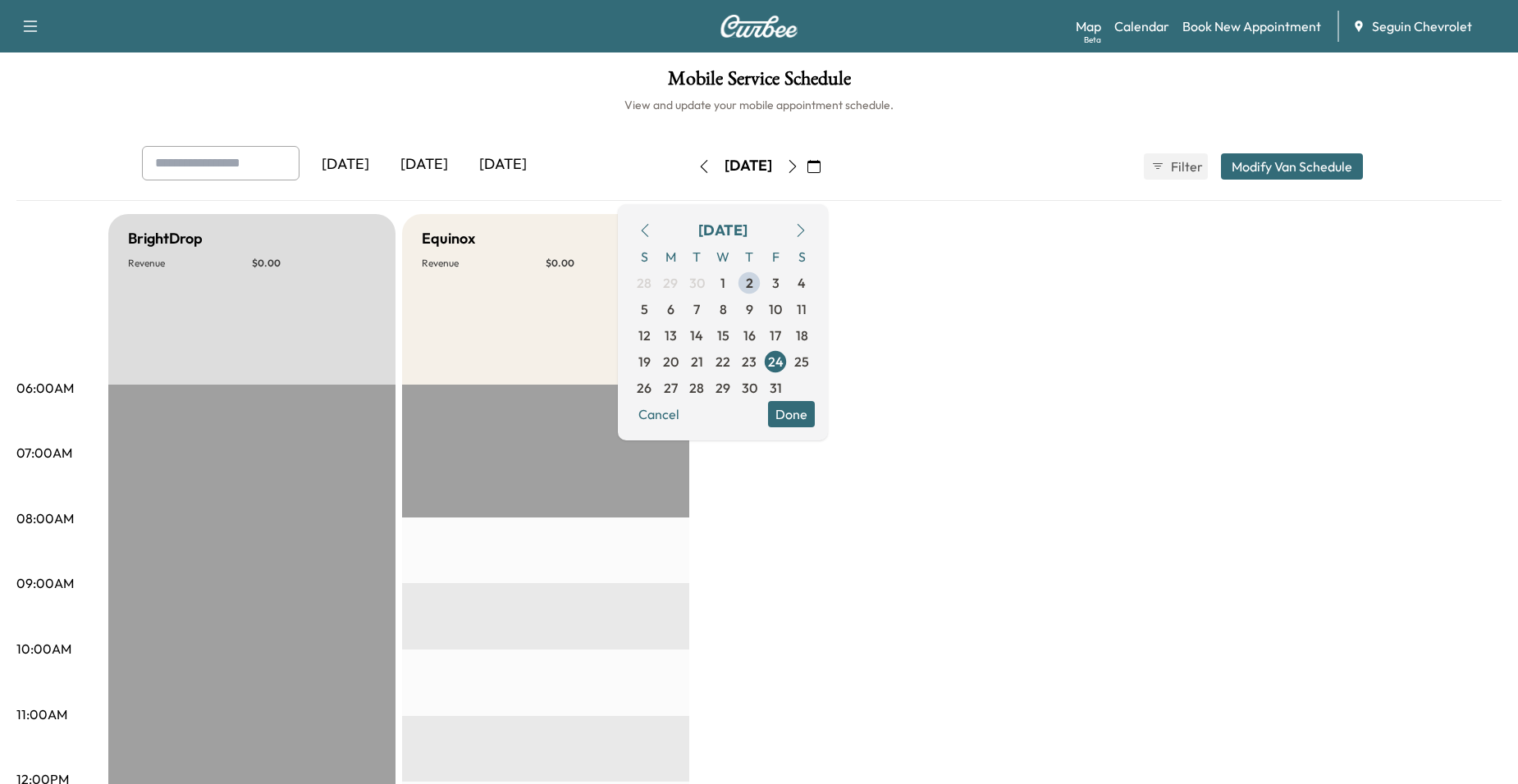
click at [815, 417] on button "Done" at bounding box center [792, 414] width 47 height 26
